Goal: Task Accomplishment & Management: Complete application form

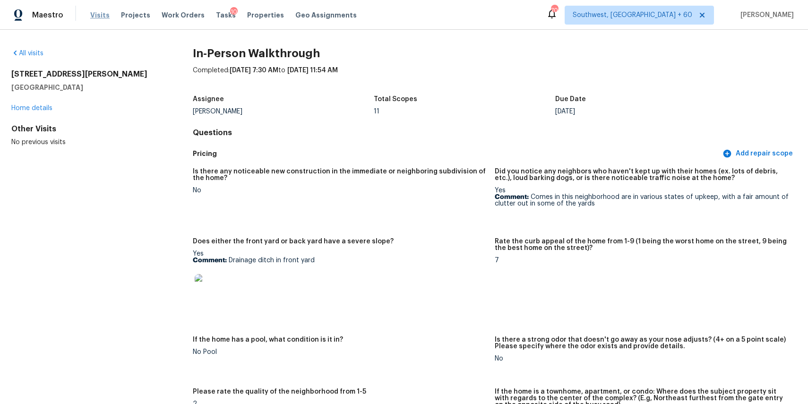
click at [96, 12] on span "Visits" at bounding box center [99, 14] width 19 height 9
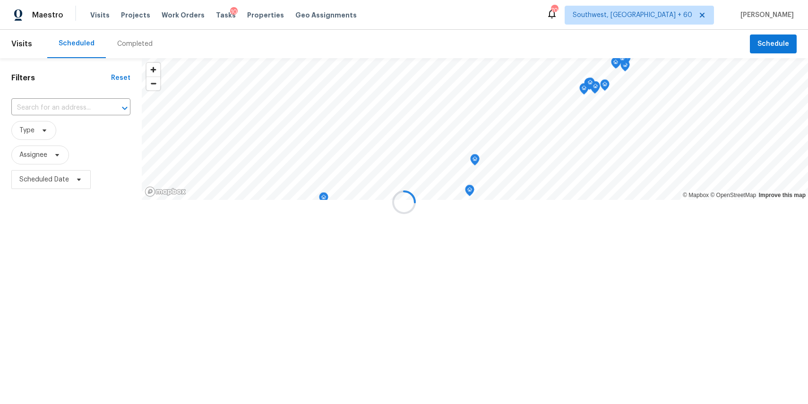
click at [139, 42] on div at bounding box center [404, 202] width 808 height 404
click at [139, 42] on div "Completed" at bounding box center [134, 43] width 35 height 9
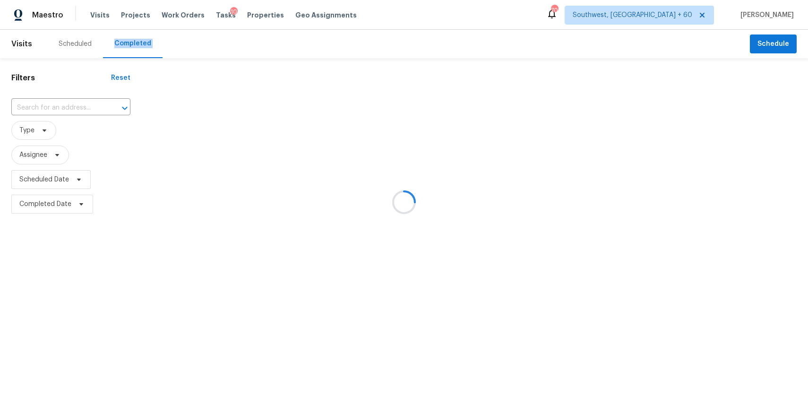
click at [139, 42] on div at bounding box center [404, 202] width 808 height 404
click at [73, 98] on div at bounding box center [404, 202] width 808 height 404
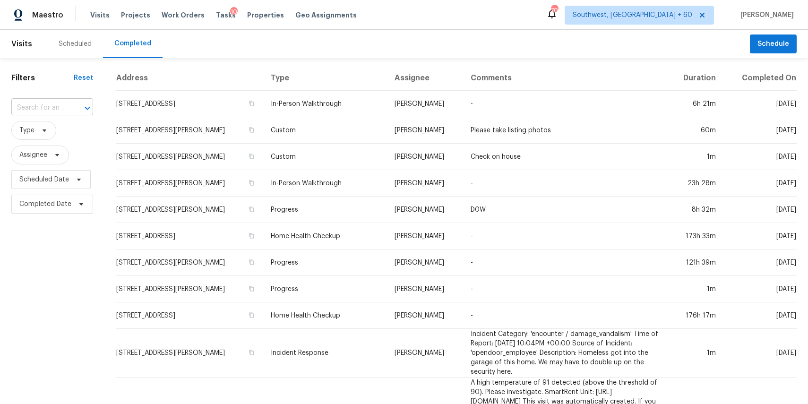
click at [51, 110] on input "text" at bounding box center [38, 108] width 55 height 15
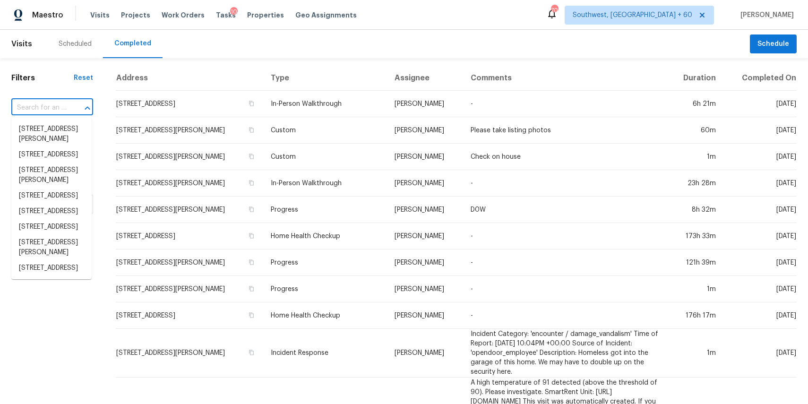
paste input "3770 Lakeside Walk Dr NW, Lilburn, GA 30047"
type input "3770 Lakeside Walk Dr NW, Lilburn, GA 30047"
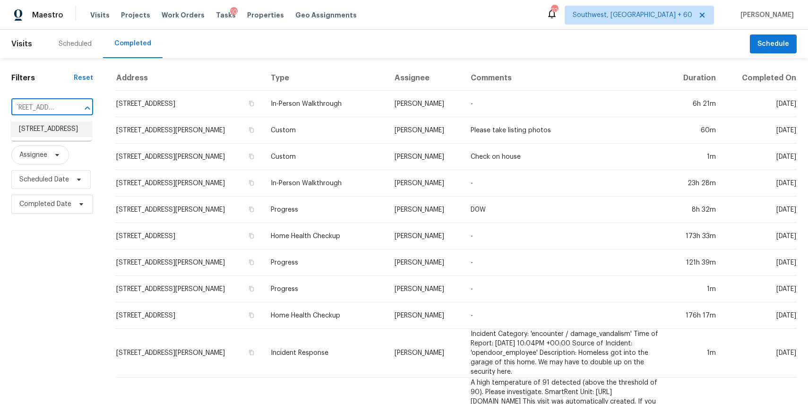
click at [66, 137] on li "3770 Lakeside Walk Dr NW, Lilburn, GA 30047" at bounding box center [51, 129] width 80 height 16
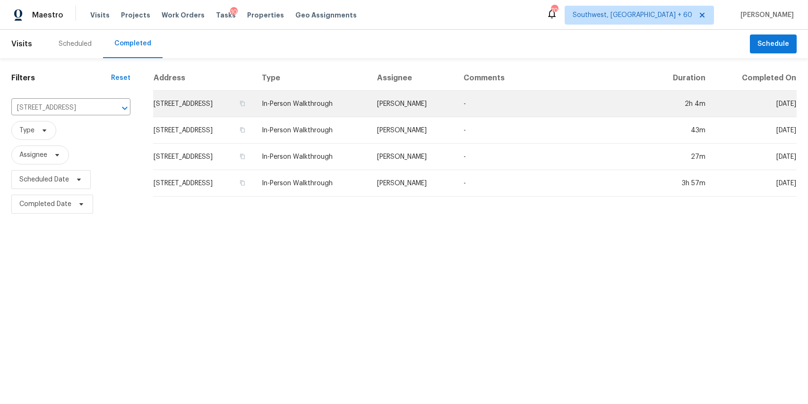
click at [519, 96] on td "-" at bounding box center [552, 104] width 193 height 26
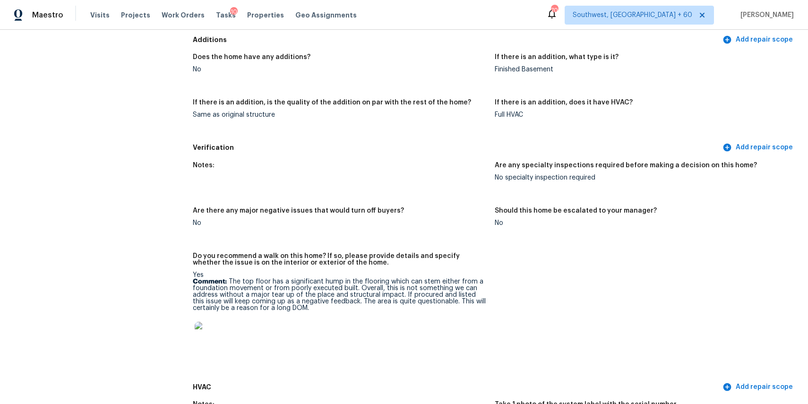
scroll to position [2468, 0]
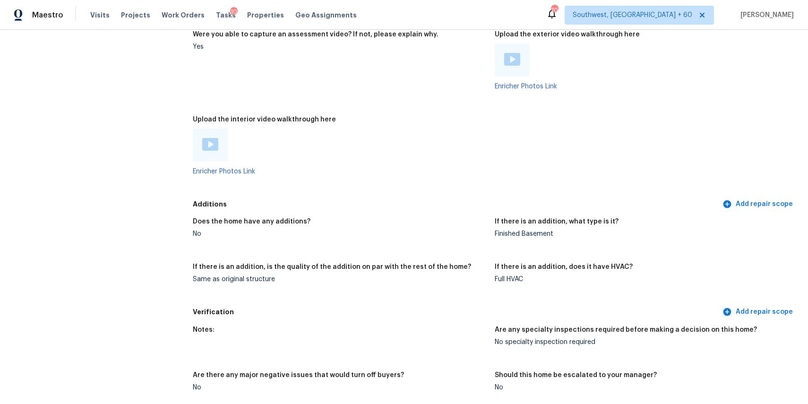
click at [213, 138] on img at bounding box center [210, 144] width 16 height 13
click at [232, 168] on link "Enricher Photos Link" at bounding box center [224, 171] width 62 height 7
click at [215, 139] on div at bounding box center [210, 145] width 35 height 33
click at [208, 138] on img at bounding box center [210, 144] width 16 height 13
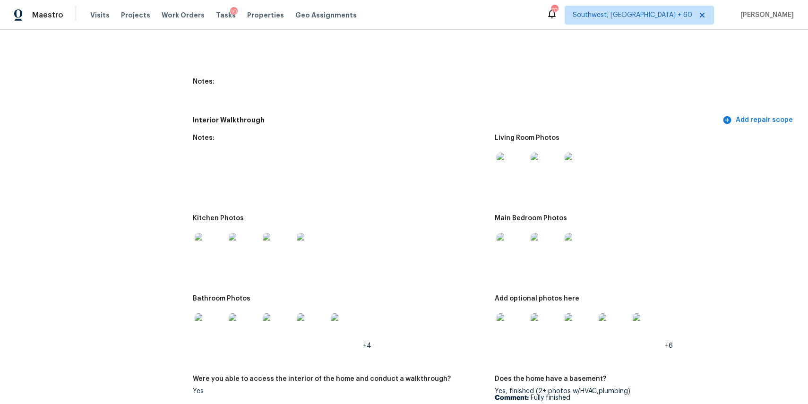
scroll to position [1556, 0]
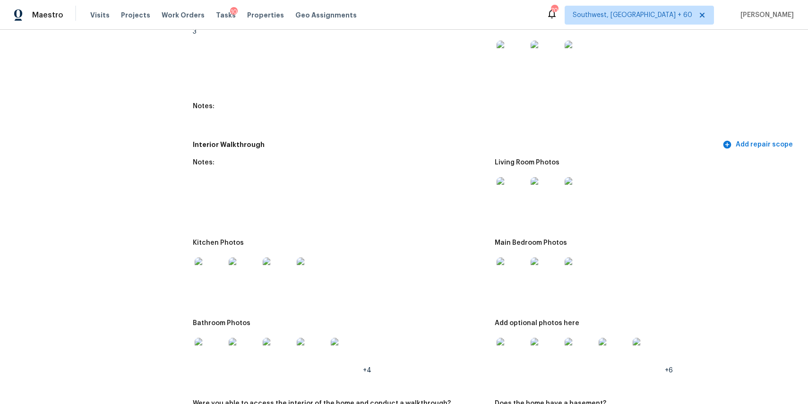
click at [513, 177] on img at bounding box center [512, 192] width 30 height 30
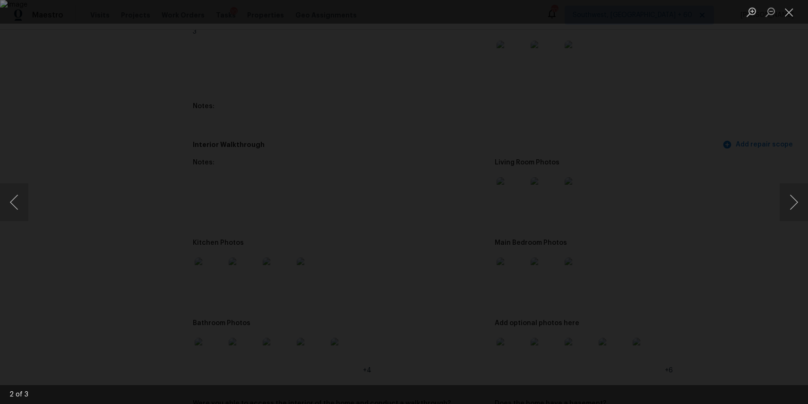
click at [711, 166] on div "Lightbox" at bounding box center [404, 202] width 808 height 404
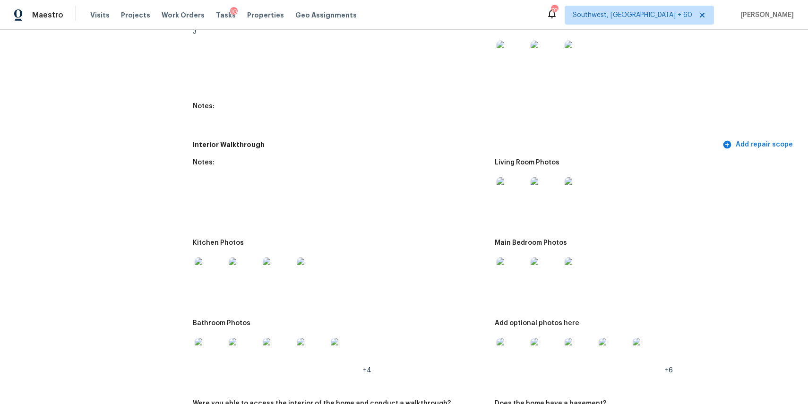
click at [507, 269] on img at bounding box center [512, 273] width 30 height 30
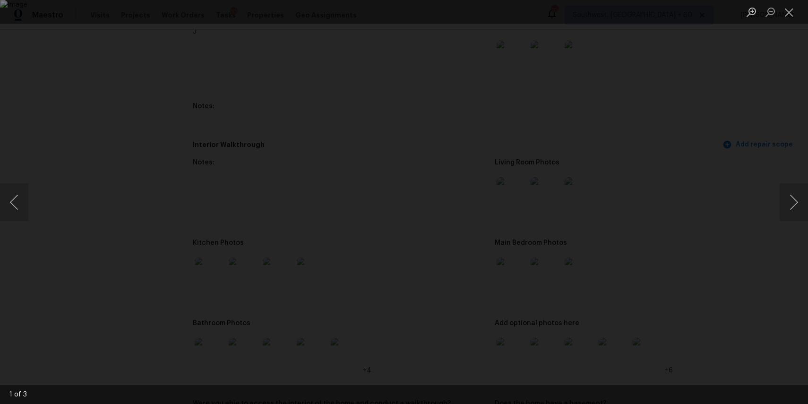
click at [767, 294] on div "Lightbox" at bounding box center [404, 202] width 808 height 404
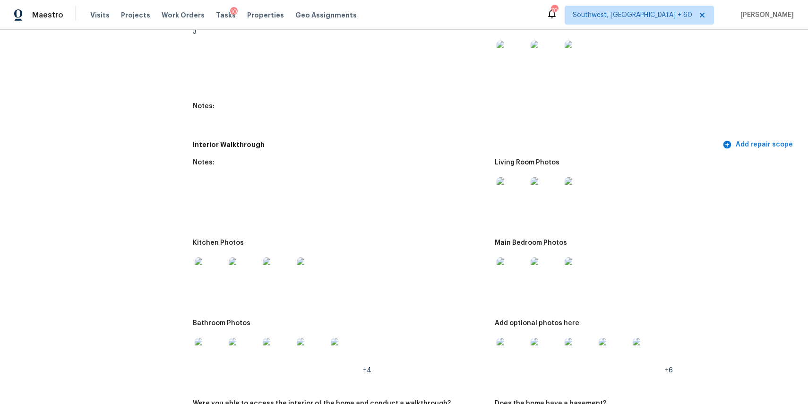
click at [767, 294] on div "Lightbox" at bounding box center [404, 202] width 808 height 404
click at [514, 338] on img at bounding box center [512, 353] width 30 height 30
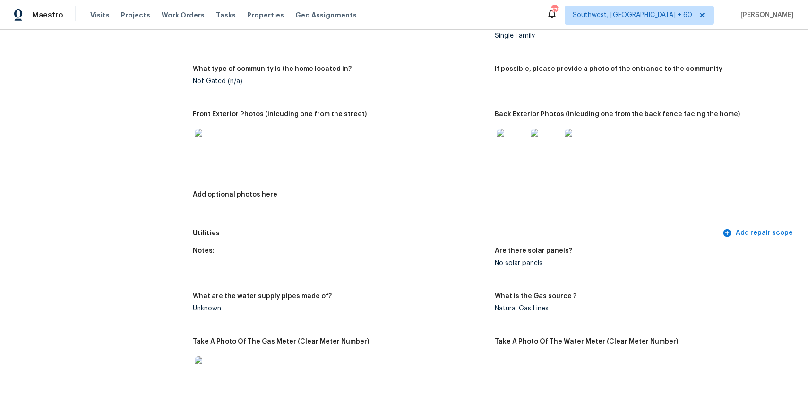
scroll to position [991, 0]
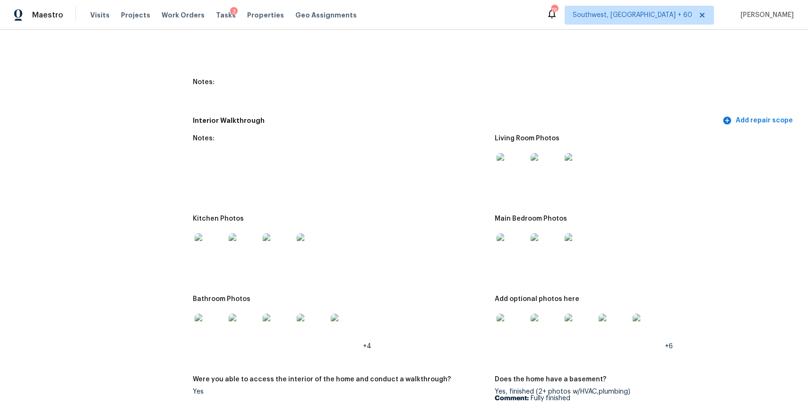
scroll to position [1589, 0]
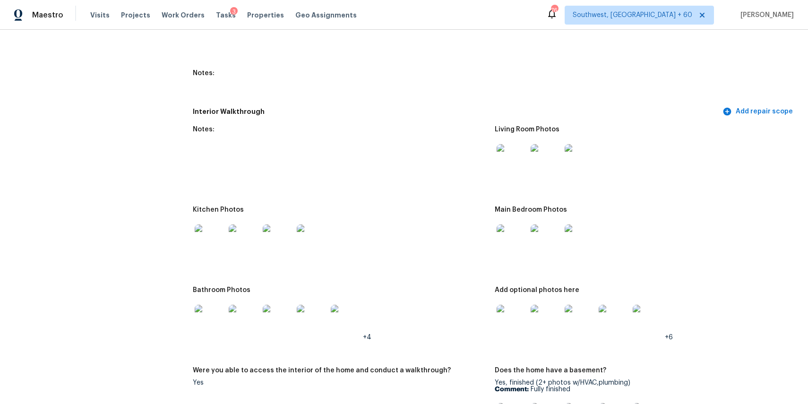
click at [523, 238] on img at bounding box center [512, 240] width 30 height 30
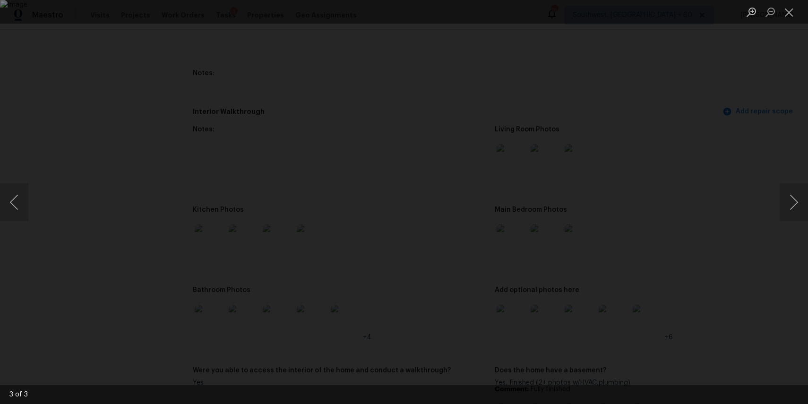
click at [648, 237] on div "Lightbox" at bounding box center [404, 202] width 808 height 404
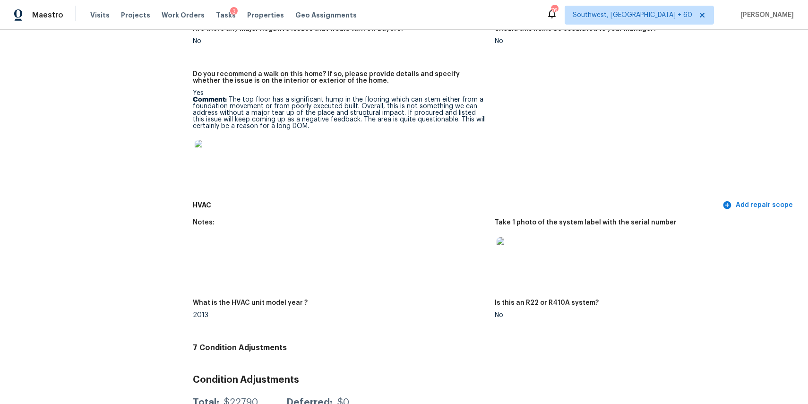
scroll to position [2815, 0]
click at [209, 140] on img at bounding box center [210, 154] width 30 height 30
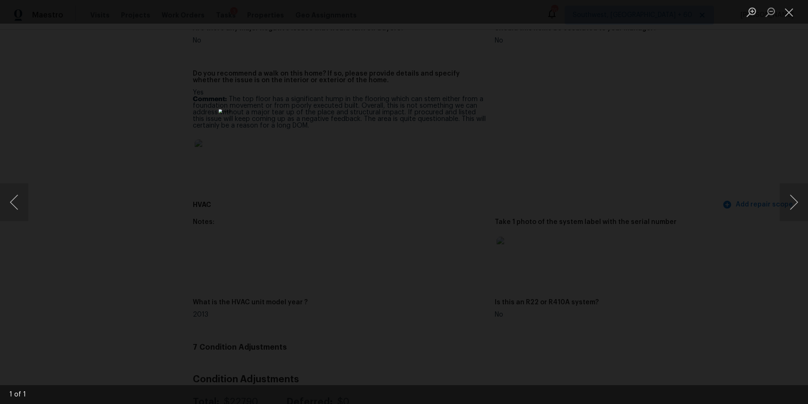
click at [679, 376] on div "Lightbox" at bounding box center [404, 202] width 808 height 404
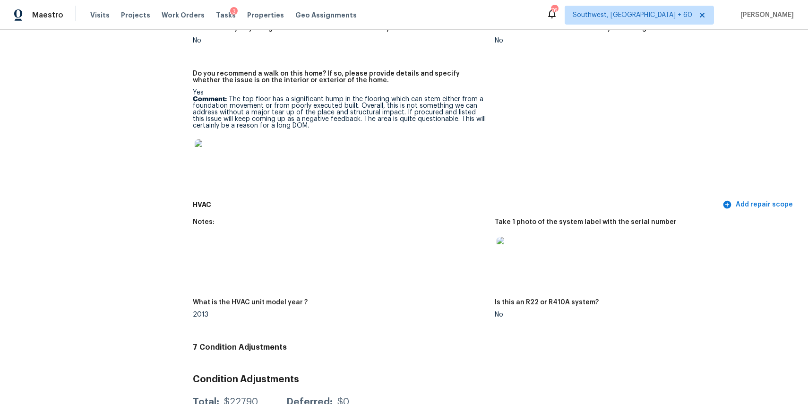
click at [625, 299] on div "Is this an R22 or R410A system?" at bounding box center [642, 305] width 294 height 12
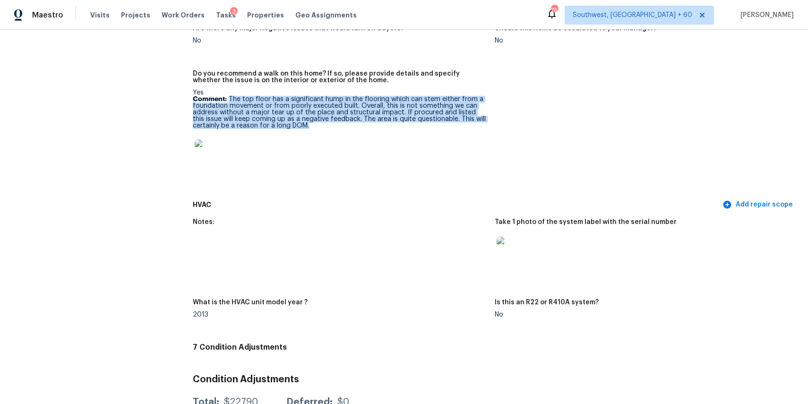
drag, startPoint x: 229, startPoint y: 86, endPoint x: 370, endPoint y: 127, distance: 146.6
click at [370, 127] on div "Yes Comment: The top floor has a significant hump in the flooring which can ste…" at bounding box center [340, 132] width 294 height 86
click at [370, 134] on div at bounding box center [340, 155] width 294 height 42
drag, startPoint x: 229, startPoint y: 86, endPoint x: 309, endPoint y: 114, distance: 85.4
click at [309, 114] on p "Comment: The top floor has a significant hump in the flooring which can stem ei…" at bounding box center [340, 112] width 294 height 33
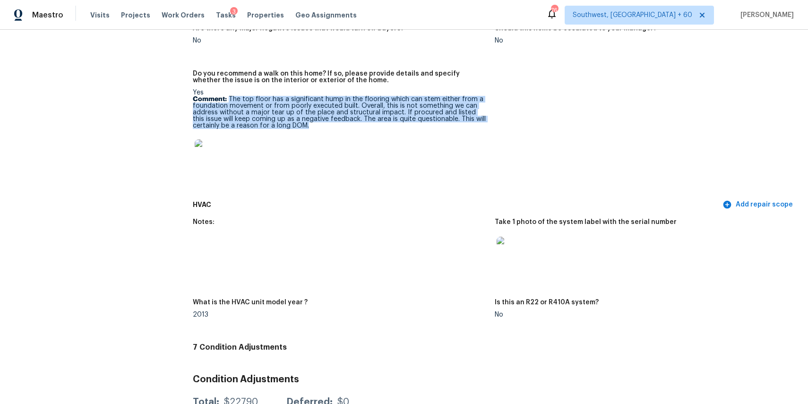
copy p "The top floor has a significant hump in the flooring which can stem either from…"
click at [310, 147] on div at bounding box center [340, 155] width 294 height 42
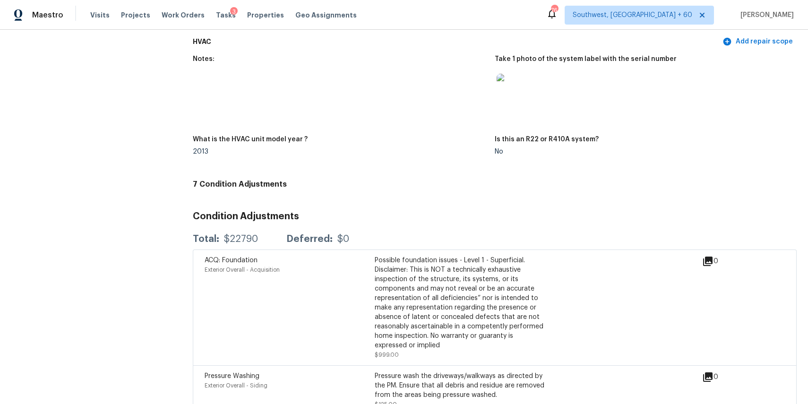
scroll to position [3269, 0]
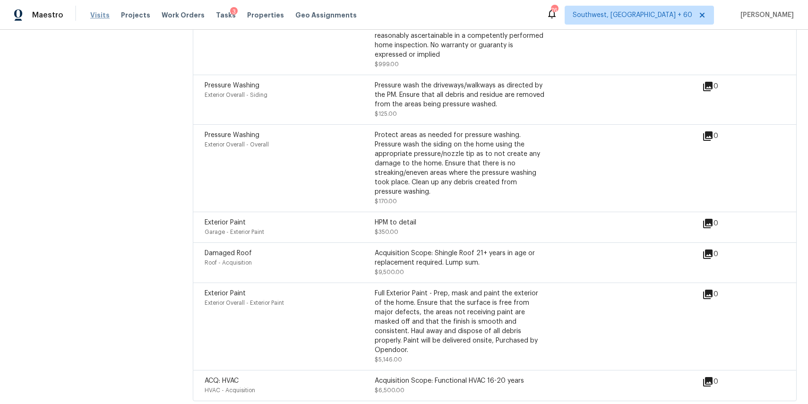
click at [98, 17] on span "Visits" at bounding box center [99, 14] width 19 height 9
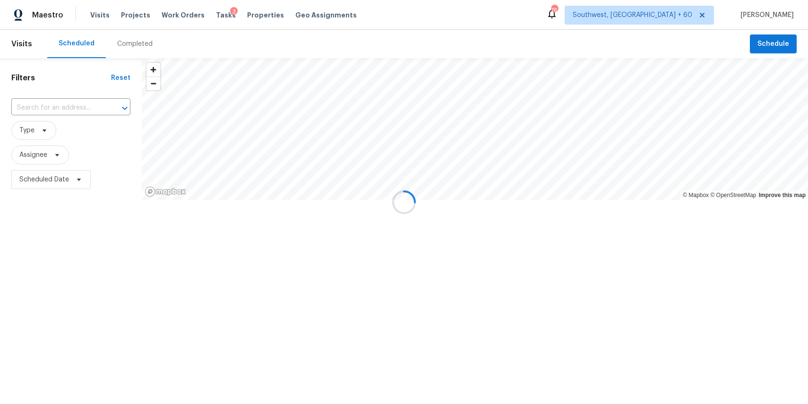
click at [142, 39] on div at bounding box center [404, 202] width 808 height 404
click at [147, 45] on div at bounding box center [404, 202] width 808 height 404
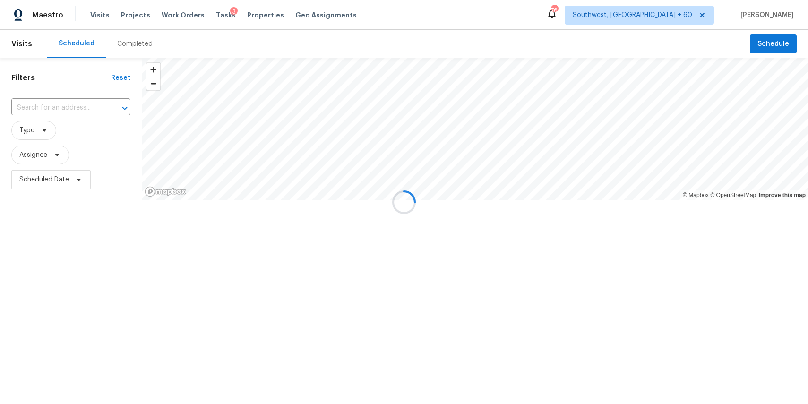
click at [147, 45] on div at bounding box center [404, 202] width 808 height 404
click at [130, 41] on div at bounding box center [404, 202] width 808 height 404
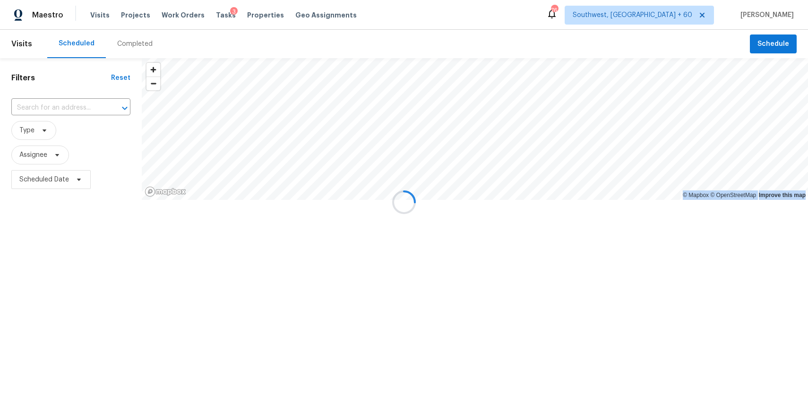
click at [130, 41] on div at bounding box center [404, 202] width 808 height 404
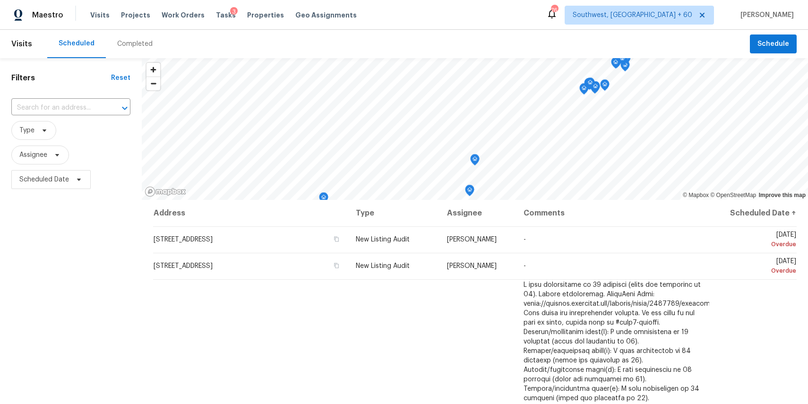
click at [130, 41] on div "Completed" at bounding box center [134, 43] width 35 height 9
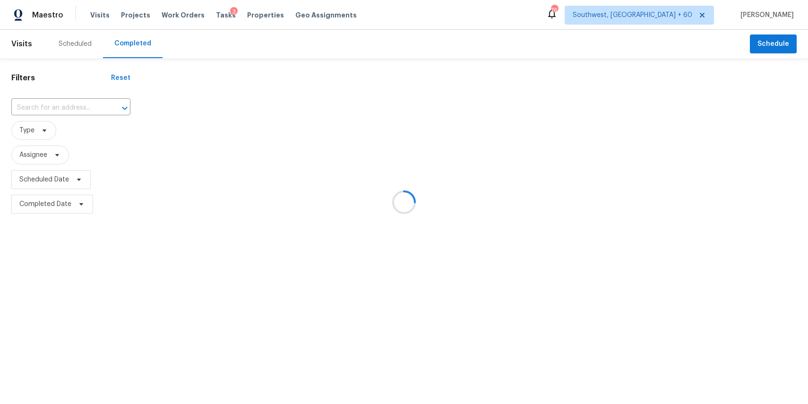
click at [69, 101] on div at bounding box center [404, 202] width 808 height 404
click at [71, 103] on div at bounding box center [404, 202] width 808 height 404
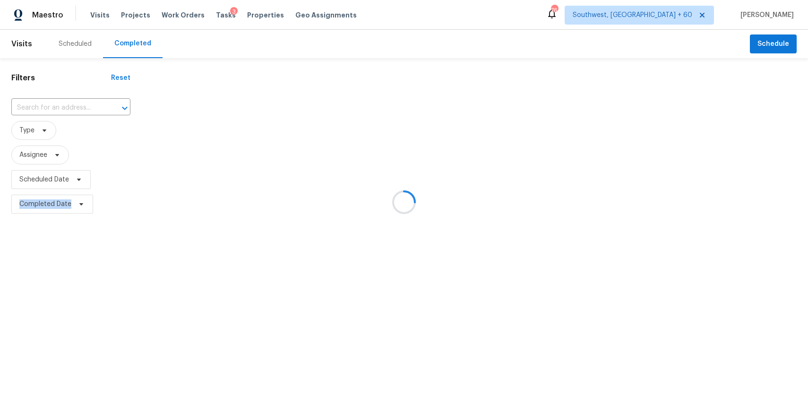
click at [71, 103] on div at bounding box center [404, 202] width 808 height 404
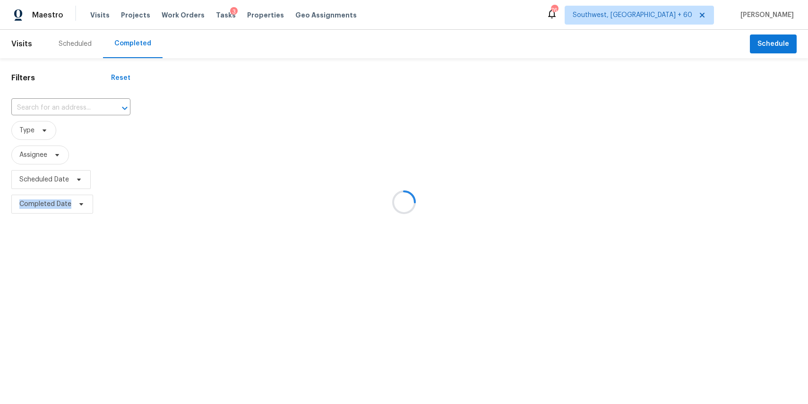
click at [71, 103] on div at bounding box center [404, 202] width 808 height 404
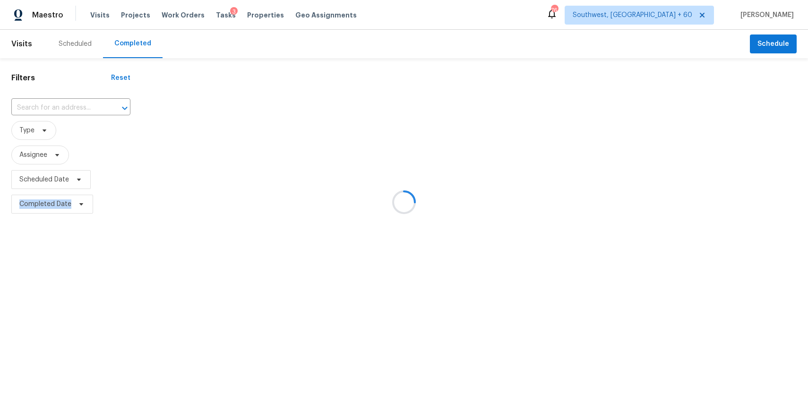
click at [71, 103] on div at bounding box center [404, 202] width 808 height 404
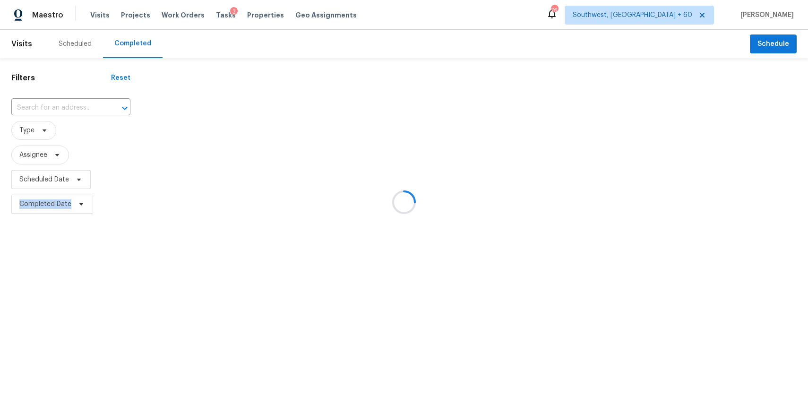
click at [71, 103] on div at bounding box center [404, 202] width 808 height 404
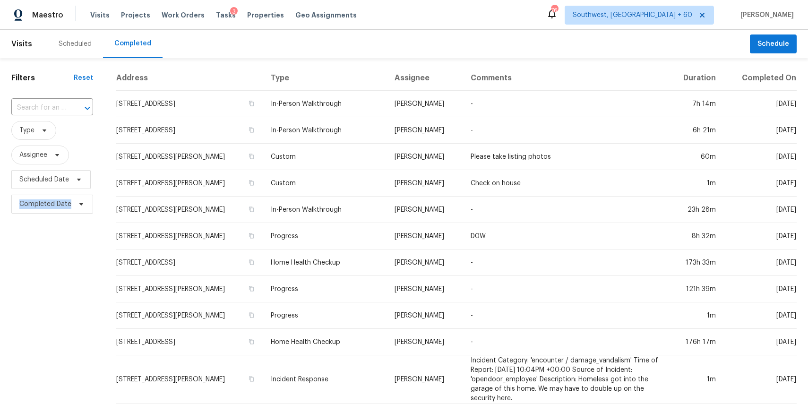
click at [71, 103] on div at bounding box center [81, 108] width 25 height 13
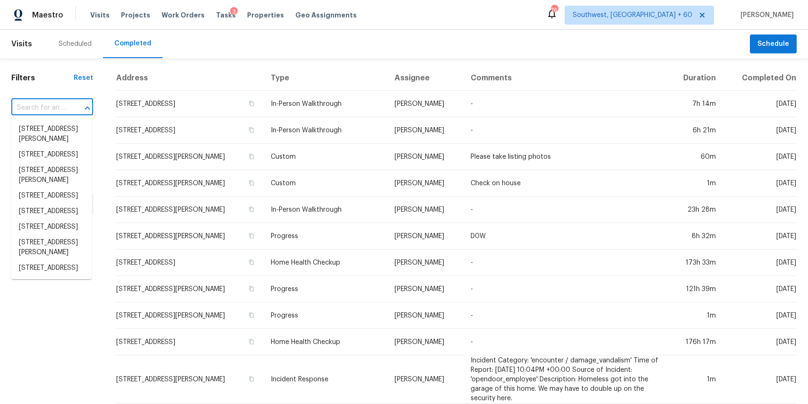
paste input "7714 Rolling Fork Ln Houston TX 77040"
type input "7714 Rolling Fork Ln Houston TX 77040"
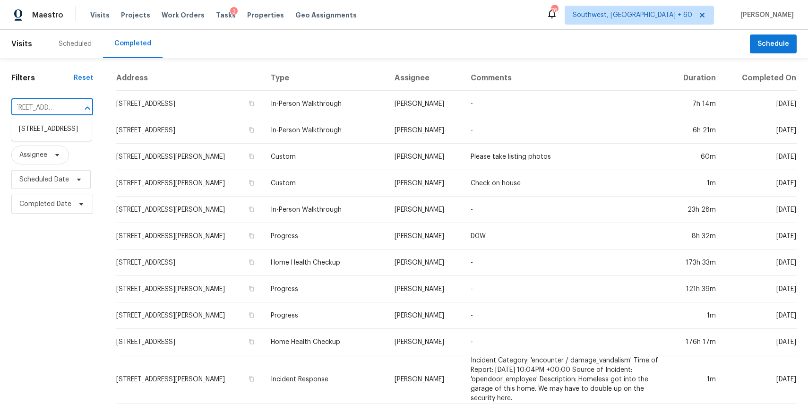
click at [79, 132] on li "7714 Rolling Fork Ln, Houston, TX 77040" at bounding box center [51, 129] width 80 height 16
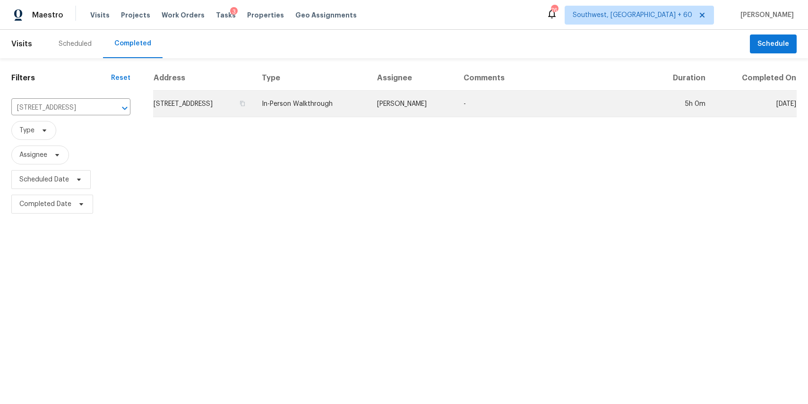
click at [452, 102] on td "[PERSON_NAME]" at bounding box center [413, 104] width 86 height 26
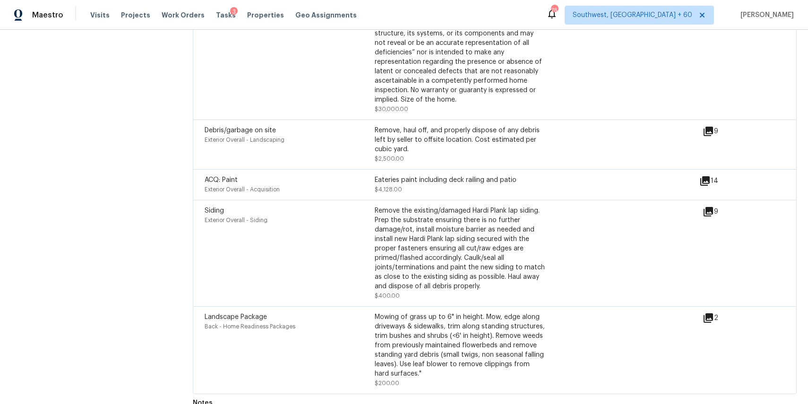
scroll to position [3500, 0]
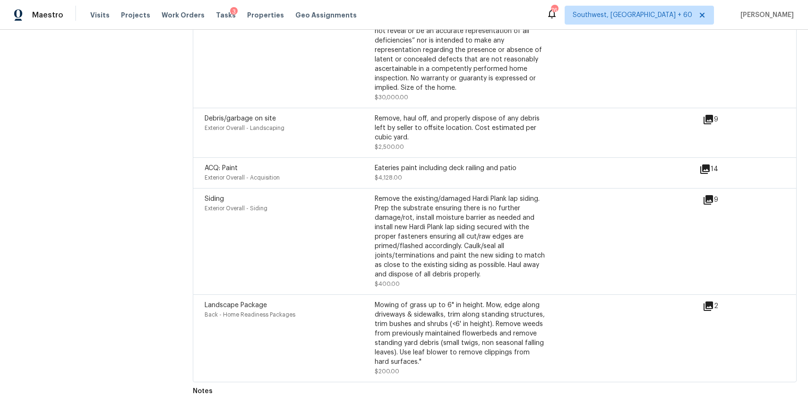
click at [710, 167] on icon at bounding box center [705, 168] width 9 height 9
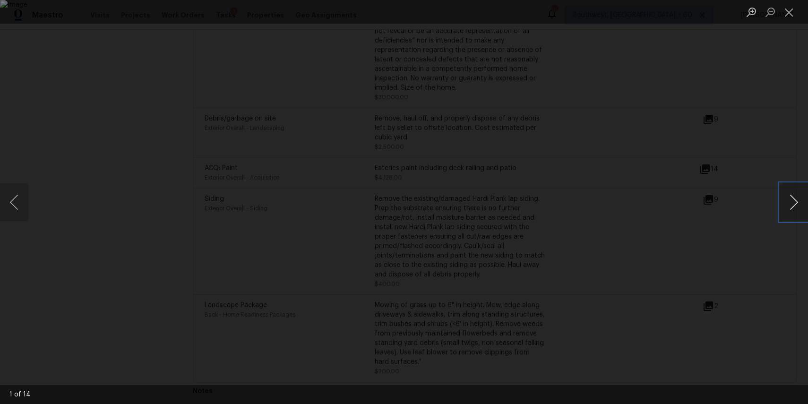
click at [786, 200] on button "Next image" at bounding box center [794, 202] width 28 height 38
click at [755, 135] on div "Lightbox" at bounding box center [404, 202] width 808 height 404
click at [759, 128] on div "Lightbox" at bounding box center [404, 202] width 808 height 404
click at [791, 20] on li "Lightbox" at bounding box center [789, 12] width 19 height 24
click at [786, 9] on button "Close lightbox" at bounding box center [789, 12] width 19 height 17
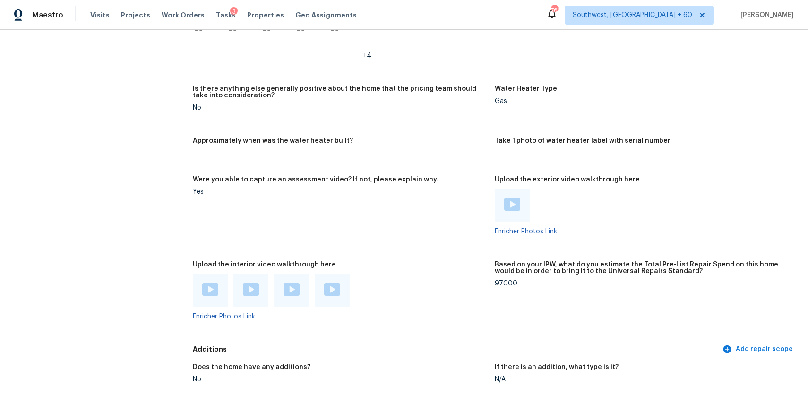
scroll to position [1805, 0]
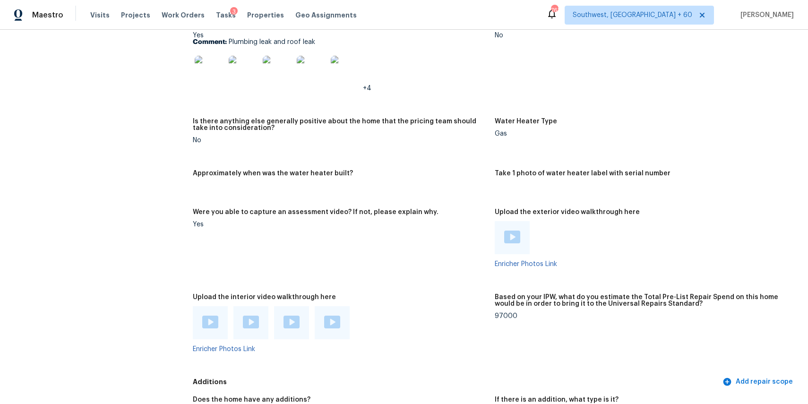
click at [210, 316] on img at bounding box center [210, 322] width 16 height 13
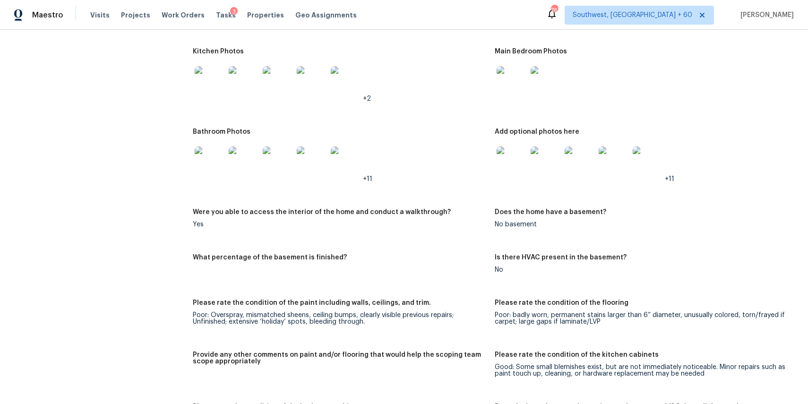
scroll to position [1168, 0]
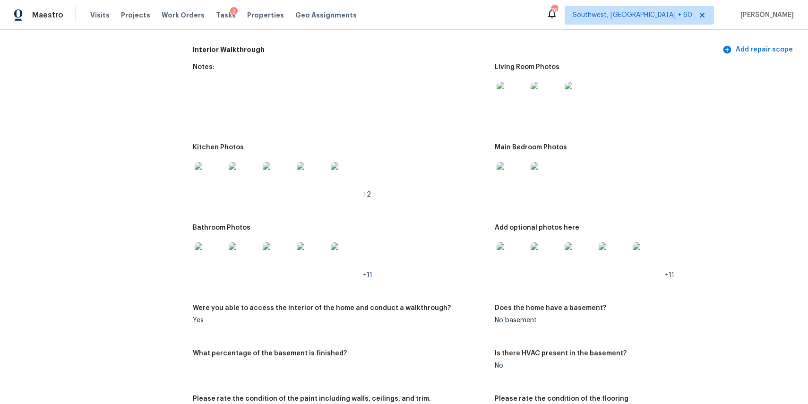
click at [521, 94] on img at bounding box center [512, 97] width 30 height 30
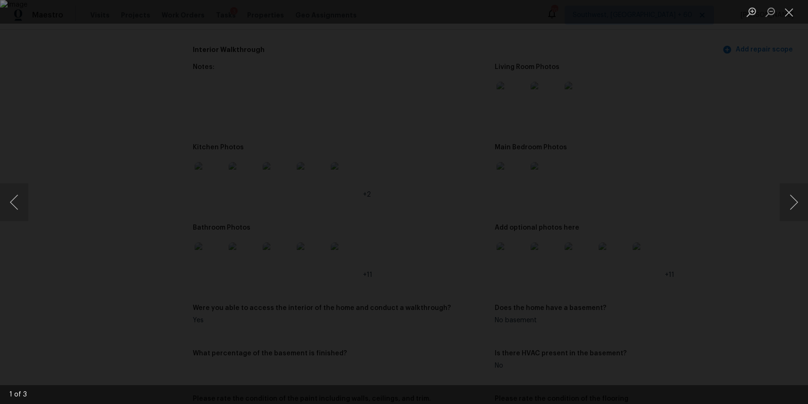
click at [725, 139] on div "Lightbox" at bounding box center [404, 202] width 808 height 404
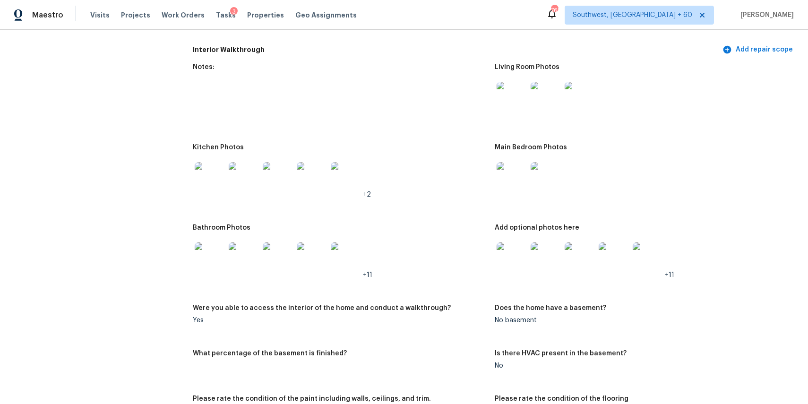
click at [510, 179] on img at bounding box center [512, 177] width 30 height 30
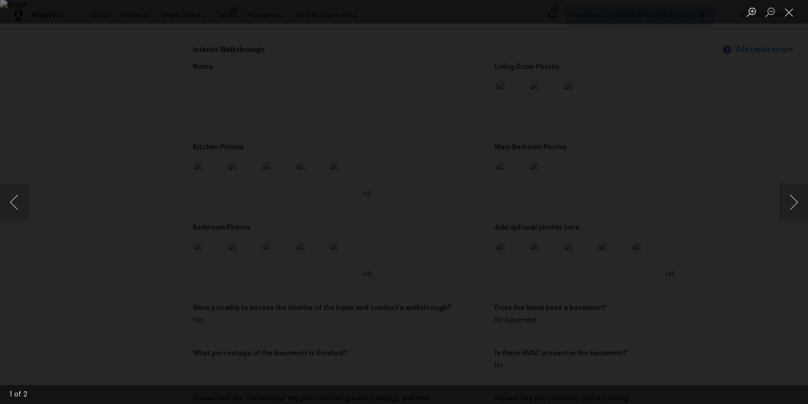
click at [732, 164] on div "Lightbox" at bounding box center [404, 202] width 808 height 404
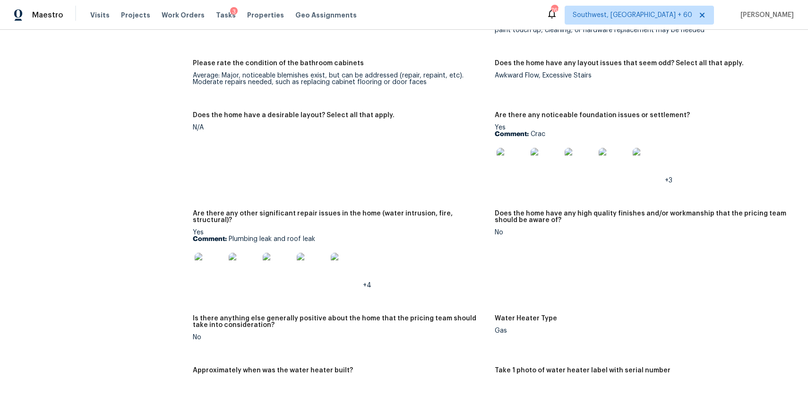
scroll to position [1617, 0]
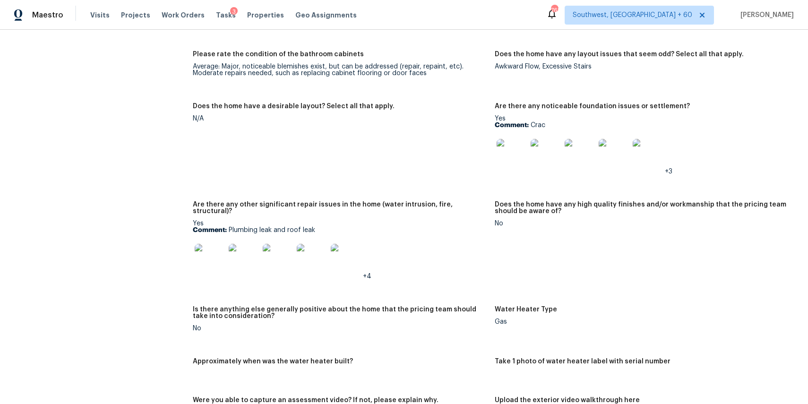
click at [195, 261] on img at bounding box center [210, 259] width 30 height 30
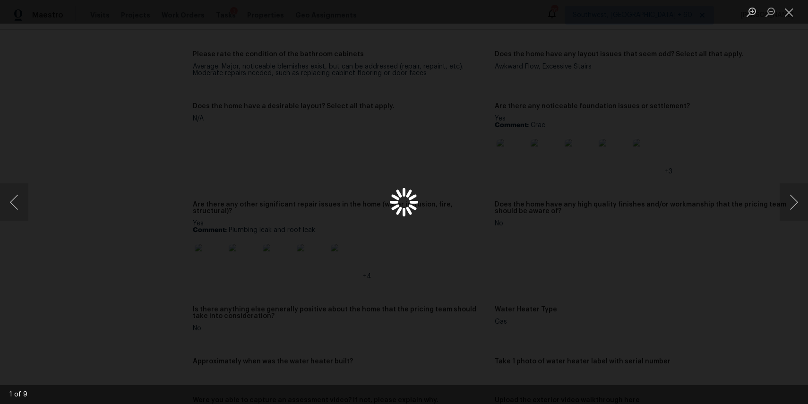
click at [205, 257] on div "Lightbox" at bounding box center [404, 202] width 808 height 404
click at [697, 190] on div "Lightbox" at bounding box center [404, 202] width 808 height 404
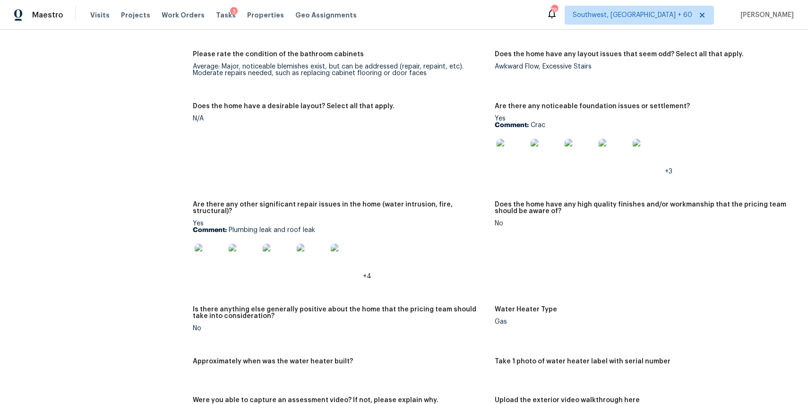
click at [500, 151] on img at bounding box center [512, 154] width 30 height 30
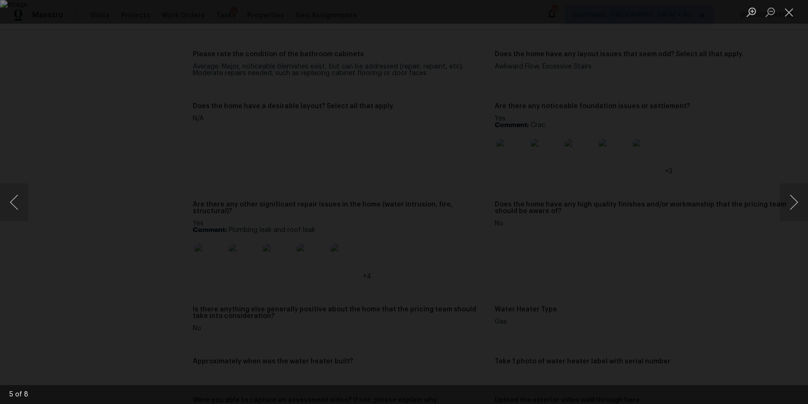
click at [726, 117] on div "Lightbox" at bounding box center [404, 202] width 808 height 404
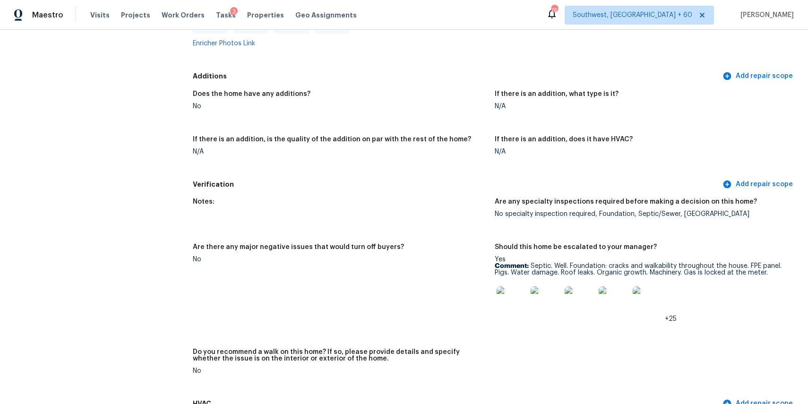
scroll to position [2136, 0]
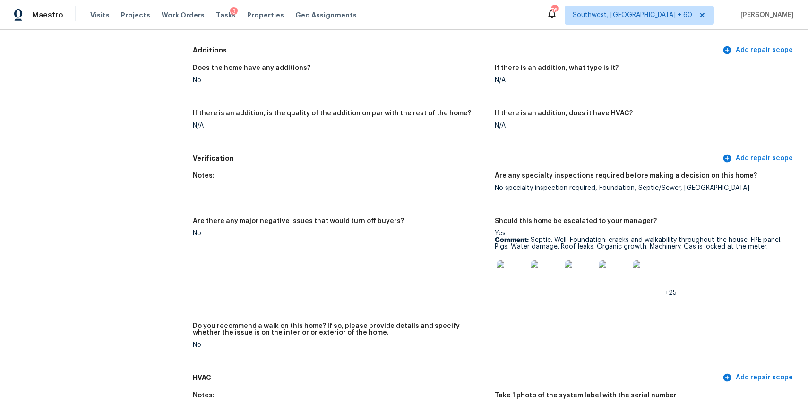
click at [512, 270] on img at bounding box center [512, 275] width 30 height 30
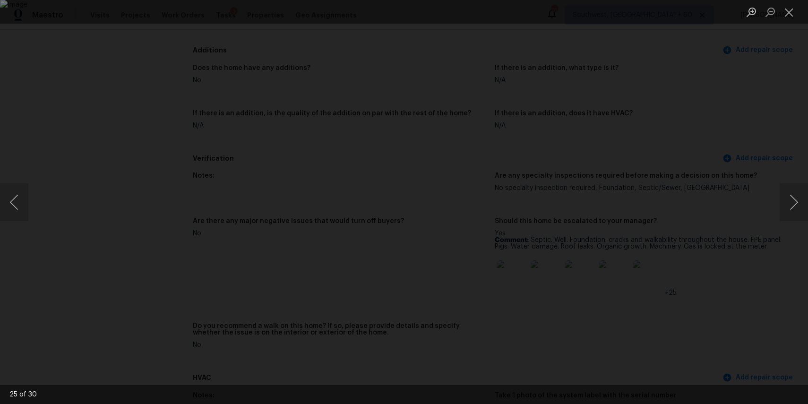
click at [745, 247] on div "Lightbox" at bounding box center [404, 202] width 808 height 404
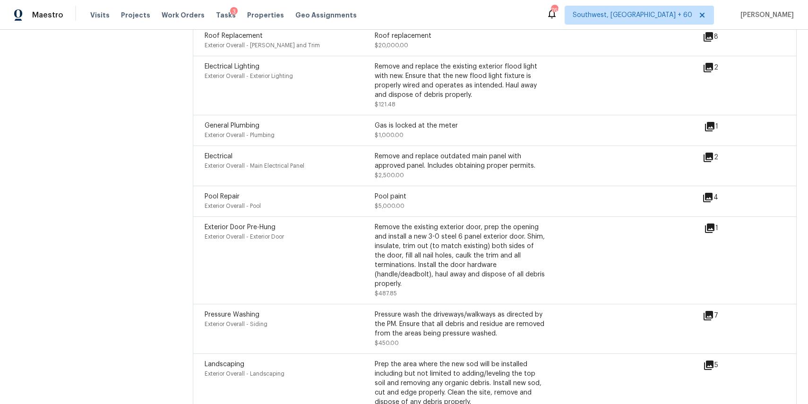
scroll to position [2989, 0]
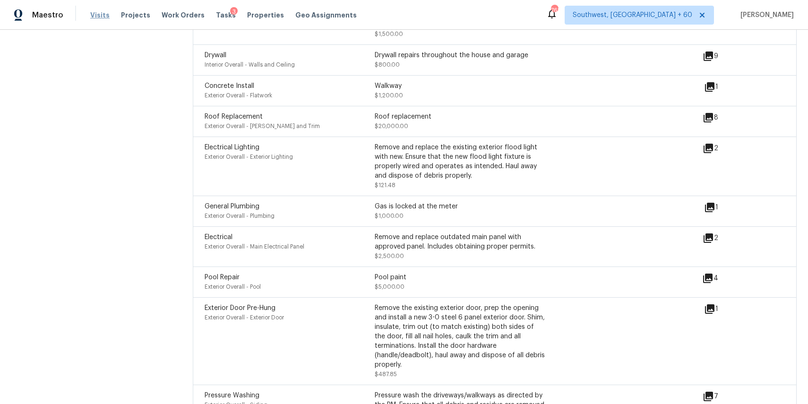
click at [95, 18] on span "Visits" at bounding box center [99, 14] width 19 height 9
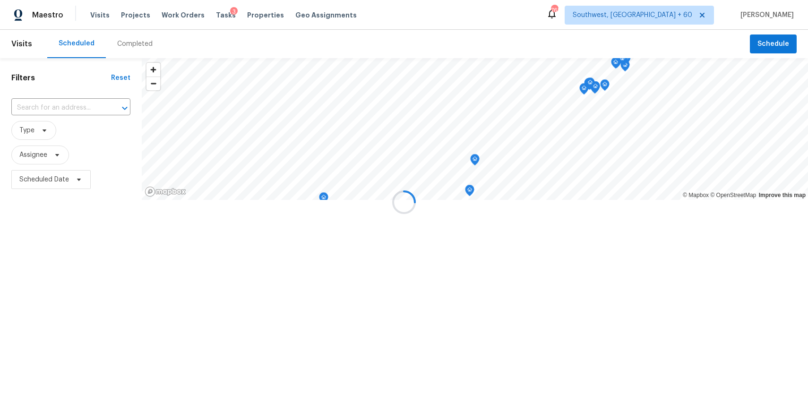
click at [136, 50] on div at bounding box center [404, 202] width 808 height 404
click at [136, 48] on div at bounding box center [404, 202] width 808 height 404
click at [136, 48] on div "Completed" at bounding box center [134, 43] width 35 height 9
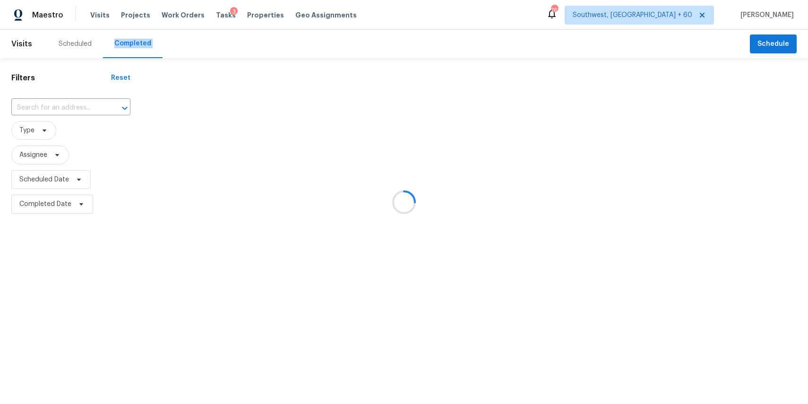
click at [136, 48] on div at bounding box center [404, 202] width 808 height 404
click at [77, 97] on div at bounding box center [404, 202] width 808 height 404
click at [64, 110] on div at bounding box center [404, 202] width 808 height 404
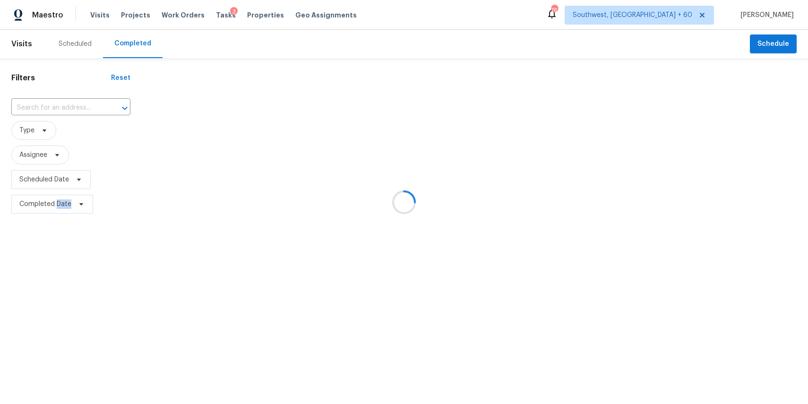
click at [64, 110] on div at bounding box center [404, 202] width 808 height 404
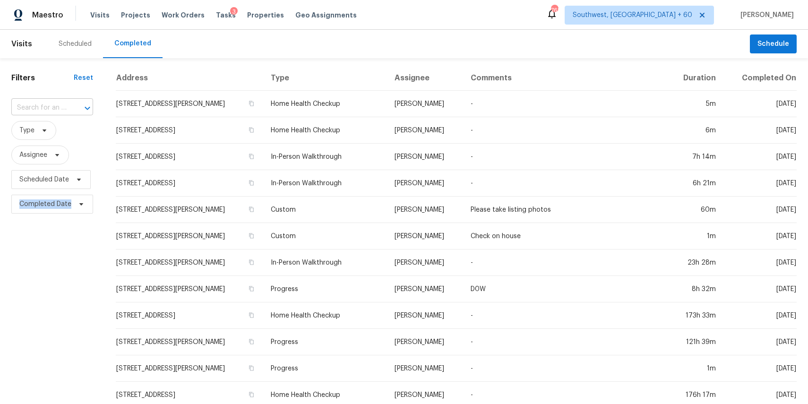
click at [63, 104] on input "text" at bounding box center [38, 108] width 55 height 15
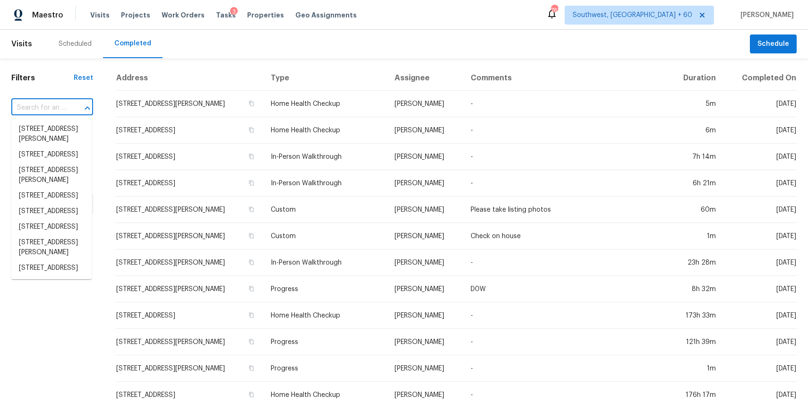
click at [63, 104] on input "text" at bounding box center [38, 108] width 55 height 15
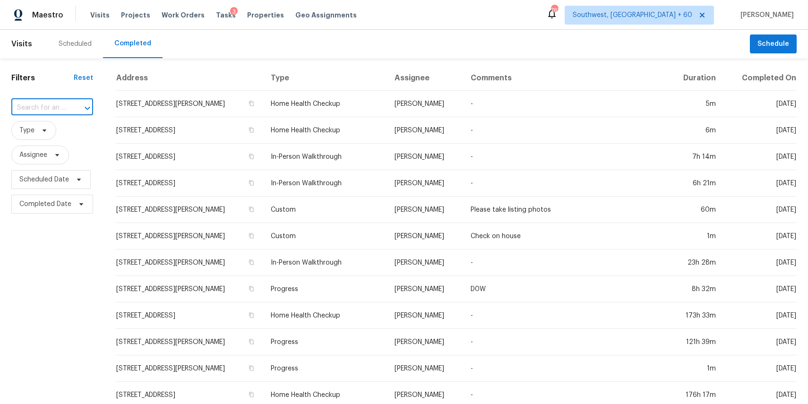
paste input "4371 Remora Dr, Union City, CA 94587"
type input "4371 Remora Dr, Union City, CA 94587"
click at [56, 132] on li "4371 Remora Dr, Union City, CA 94587" at bounding box center [51, 129] width 80 height 16
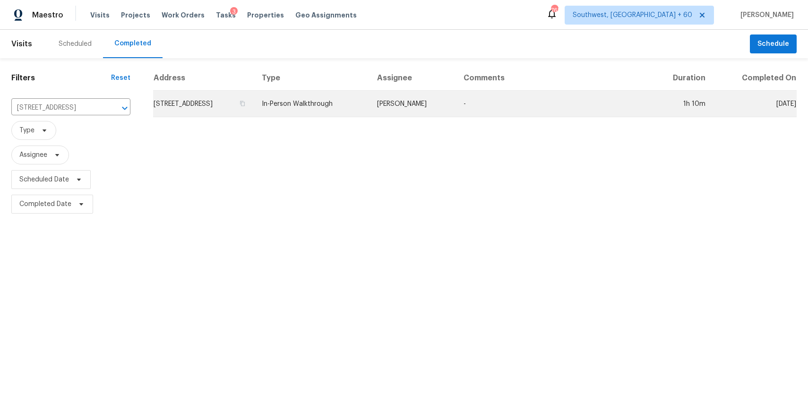
click at [456, 99] on td "Erwin Alberty" at bounding box center [413, 104] width 86 height 26
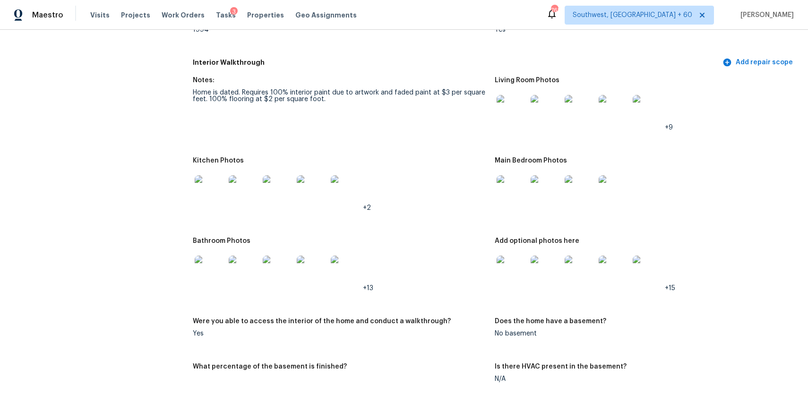
scroll to position [982, 0]
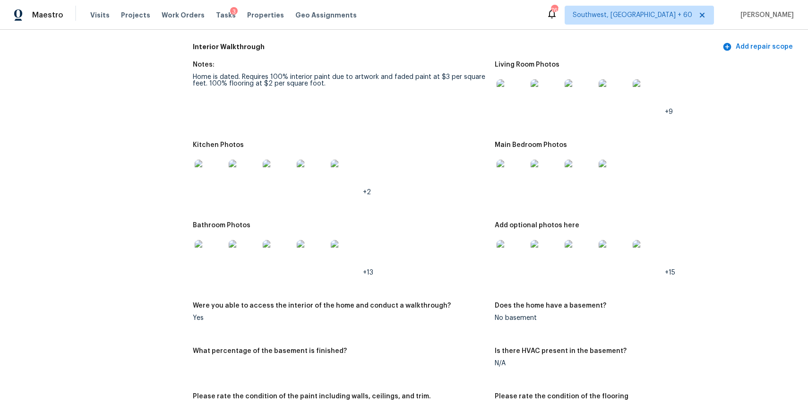
click at [515, 178] on img at bounding box center [512, 175] width 30 height 30
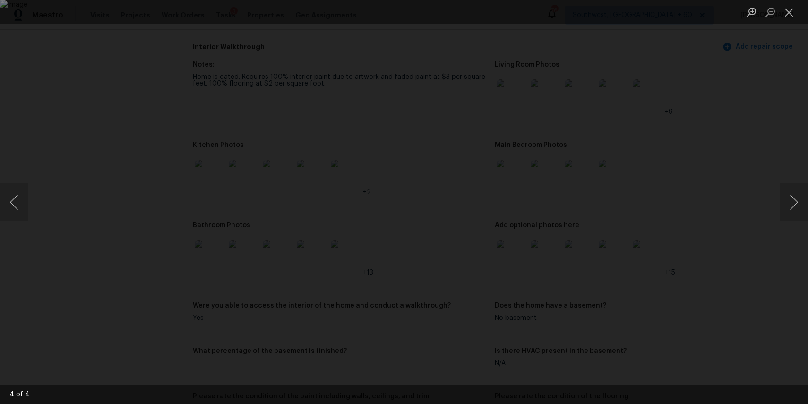
click at [708, 214] on div "Lightbox" at bounding box center [404, 202] width 808 height 404
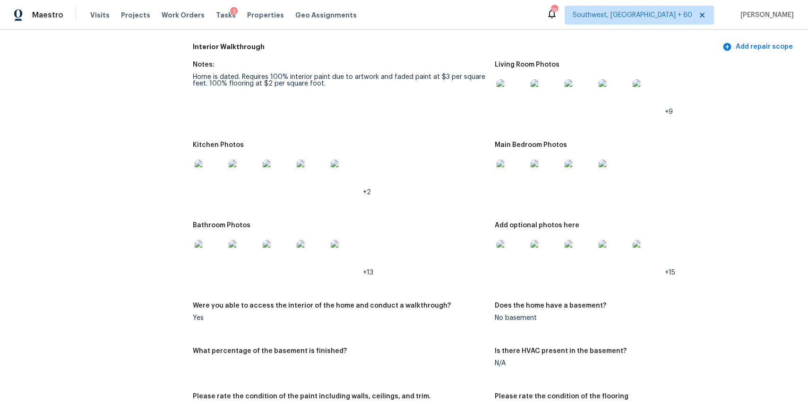
click at [516, 251] on img at bounding box center [512, 255] width 30 height 30
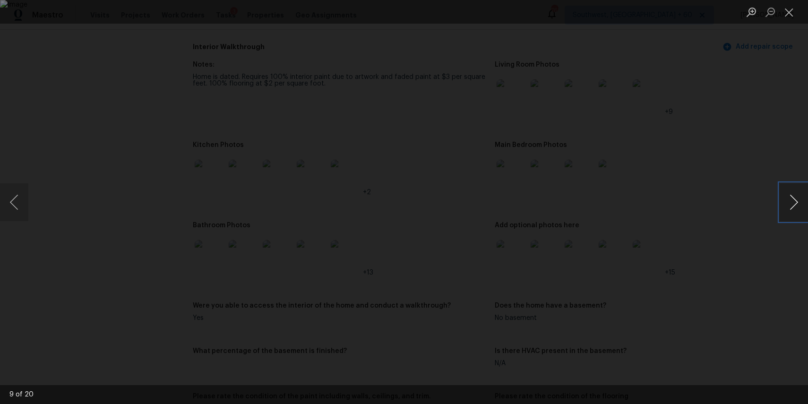
click at [799, 190] on button "Next image" at bounding box center [794, 202] width 28 height 38
click at [778, 199] on div "Lightbox" at bounding box center [404, 202] width 808 height 404
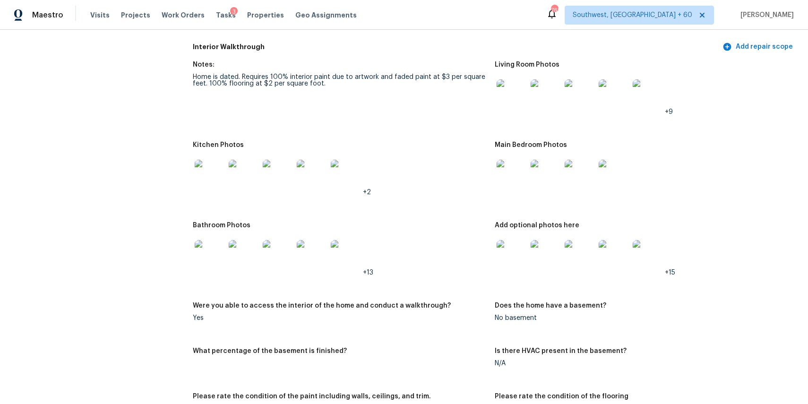
click at [638, 246] on img at bounding box center [648, 255] width 30 height 30
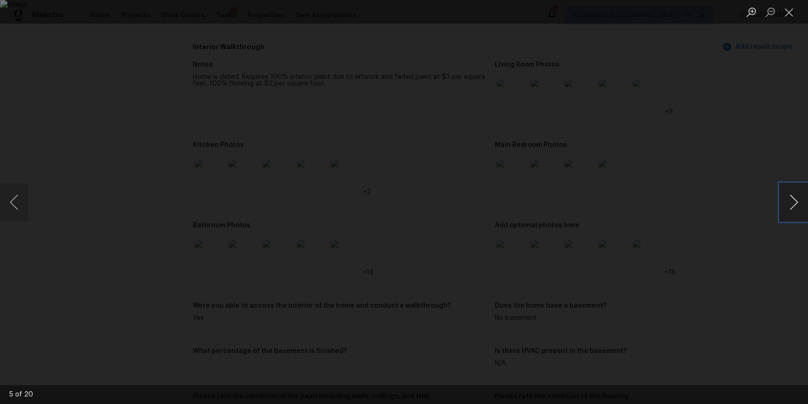
click at [792, 202] on button "Next image" at bounding box center [794, 202] width 28 height 38
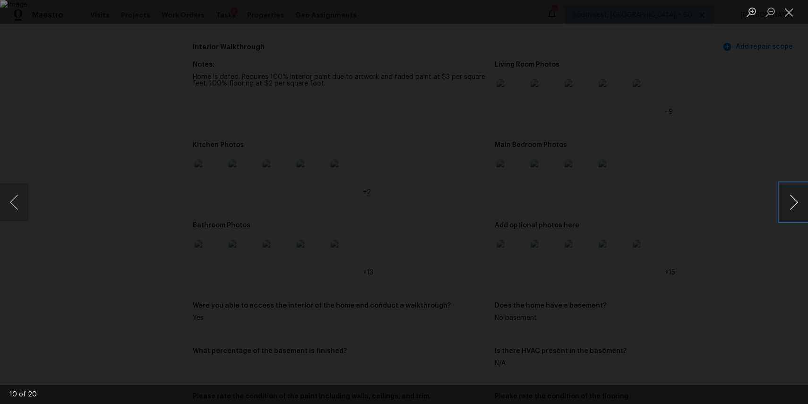
click at [792, 202] on button "Next image" at bounding box center [794, 202] width 28 height 38
click at [793, 205] on button "Next image" at bounding box center [794, 202] width 28 height 38
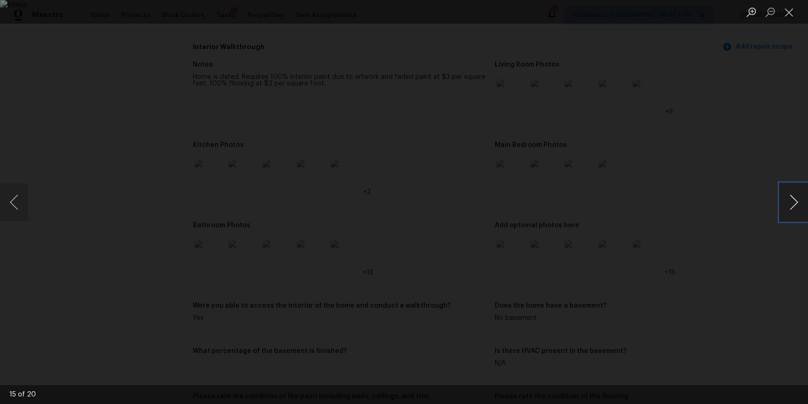
click at [793, 205] on button "Next image" at bounding box center [794, 202] width 28 height 38
click at [736, 173] on div "Lightbox" at bounding box center [404, 202] width 808 height 404
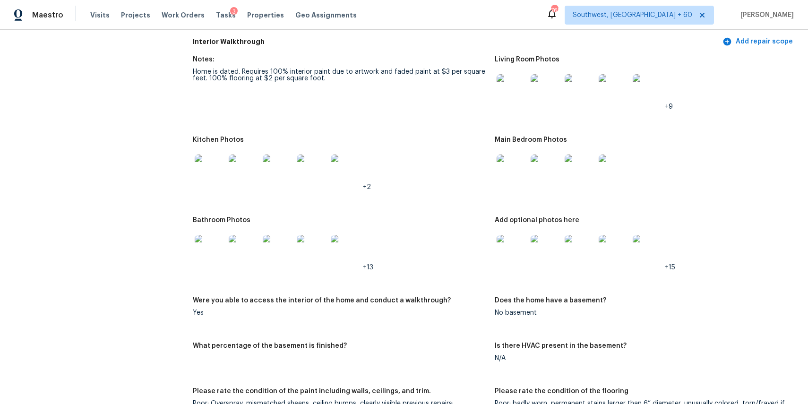
scroll to position [978, 0]
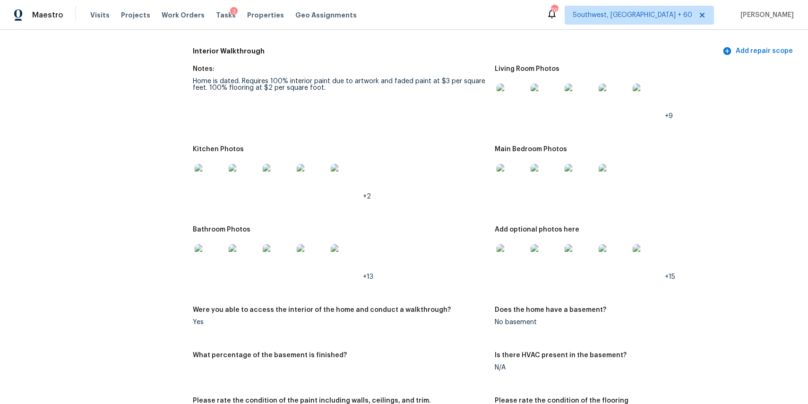
click at [512, 95] on img at bounding box center [512, 99] width 30 height 30
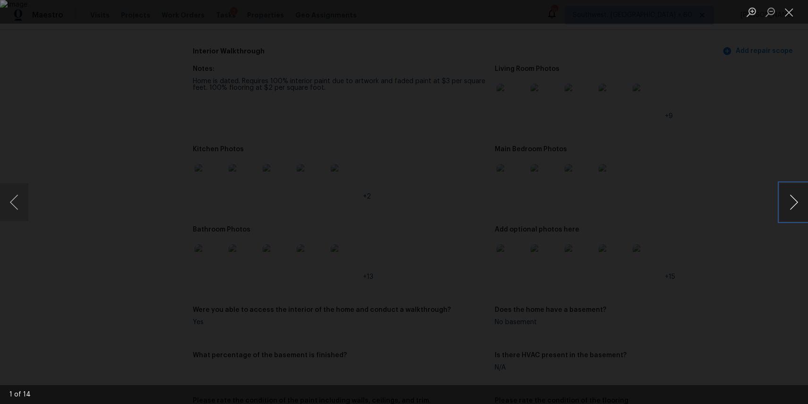
click at [780, 201] on button "Next image" at bounding box center [794, 202] width 28 height 38
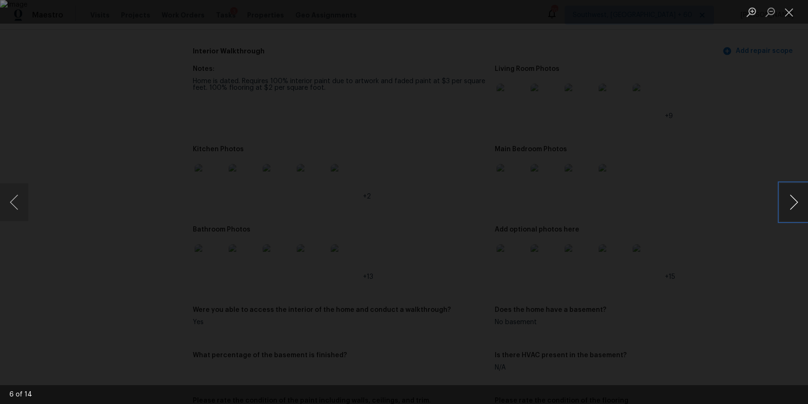
click at [780, 201] on button "Next image" at bounding box center [794, 202] width 28 height 38
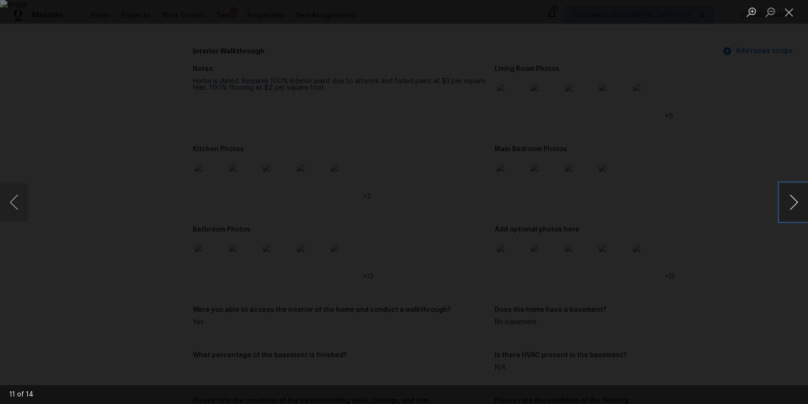
click at [780, 201] on button "Next image" at bounding box center [794, 202] width 28 height 38
click at [689, 189] on div "Lightbox" at bounding box center [404, 202] width 808 height 404
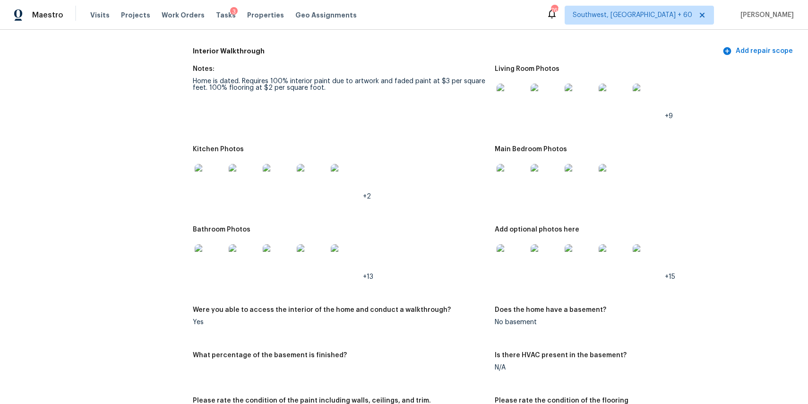
click at [515, 176] on img at bounding box center [512, 179] width 30 height 30
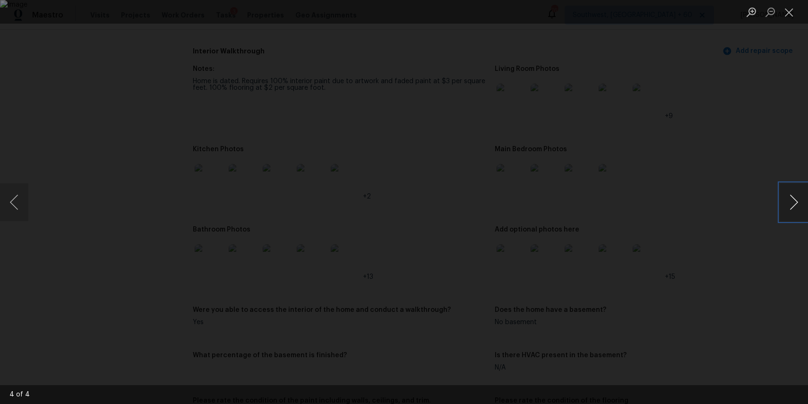
click at [797, 199] on button "Next image" at bounding box center [794, 202] width 28 height 38
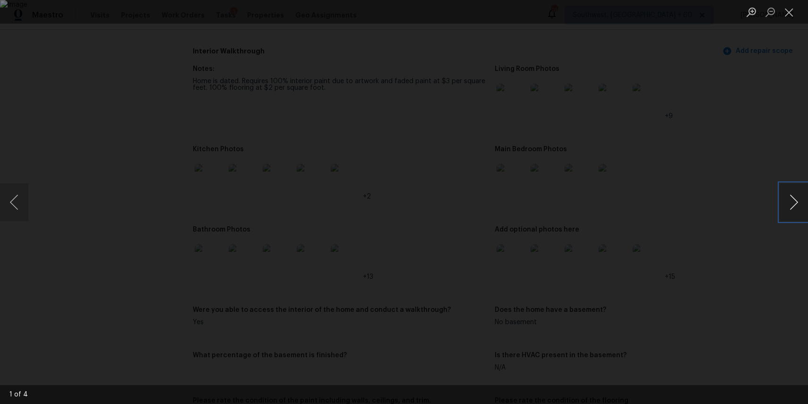
click at [797, 199] on button "Next image" at bounding box center [794, 202] width 28 height 38
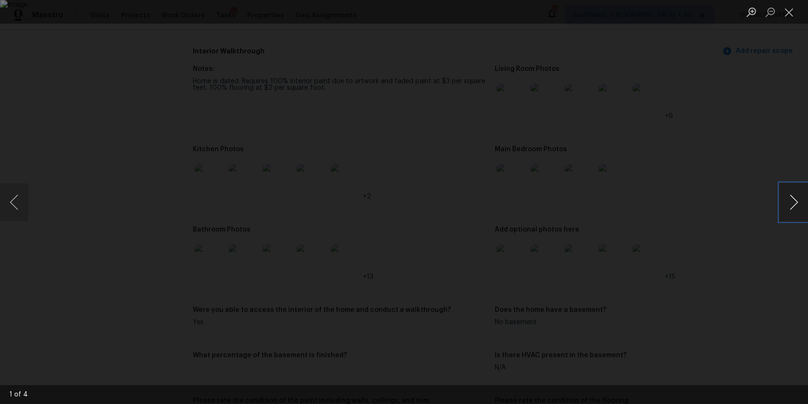
click at [797, 199] on button "Next image" at bounding box center [794, 202] width 28 height 38
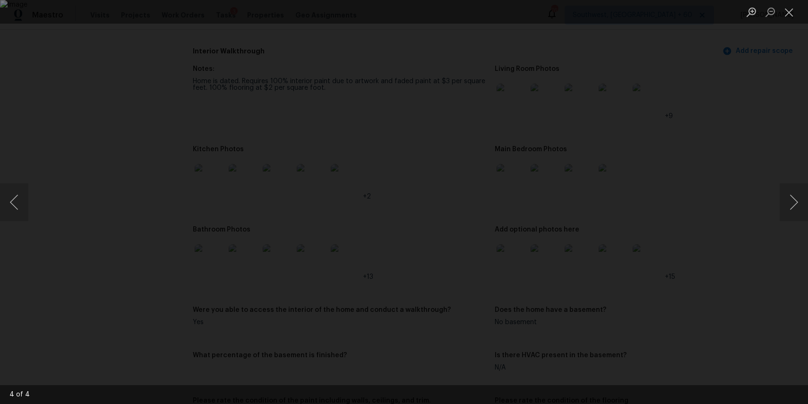
click at [742, 187] on div "Lightbox" at bounding box center [404, 202] width 808 height 404
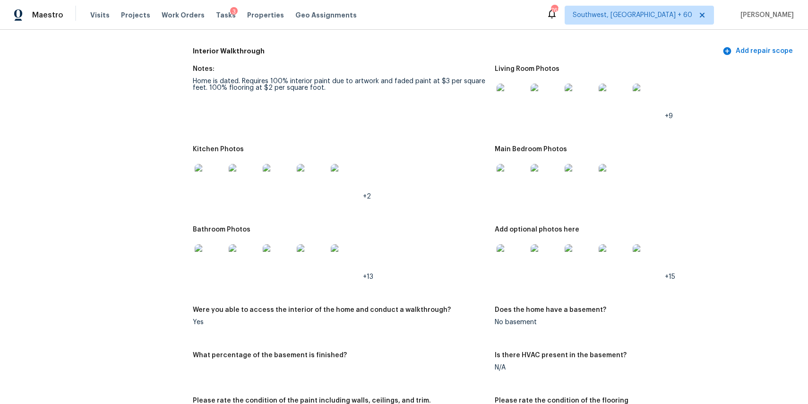
click at [517, 270] on img at bounding box center [512, 259] width 30 height 30
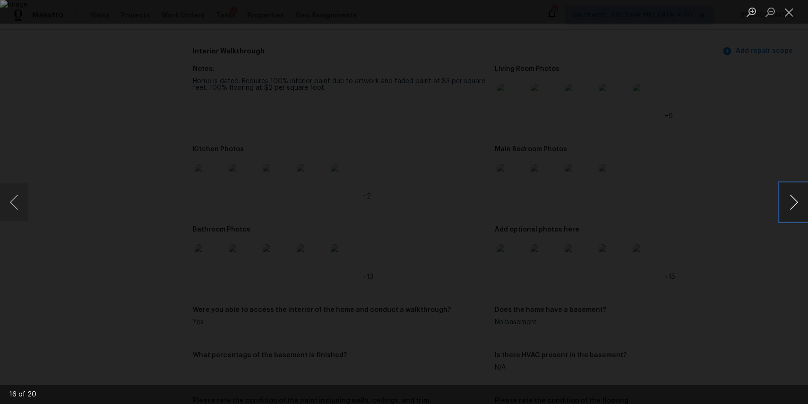
click at [794, 209] on button "Next image" at bounding box center [794, 202] width 28 height 38
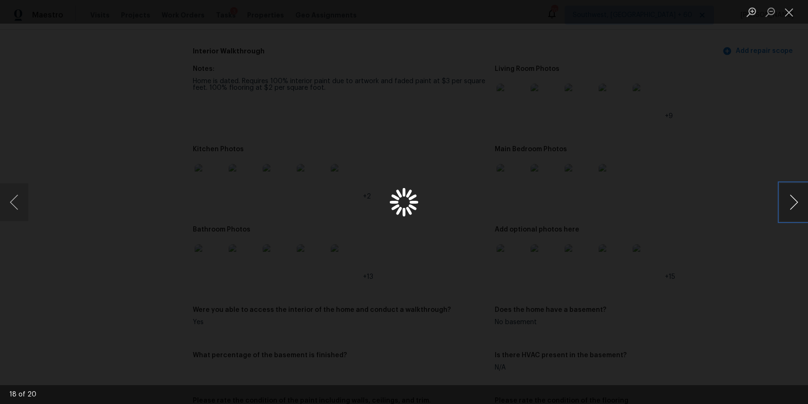
click at [794, 209] on button "Next image" at bounding box center [794, 202] width 28 height 38
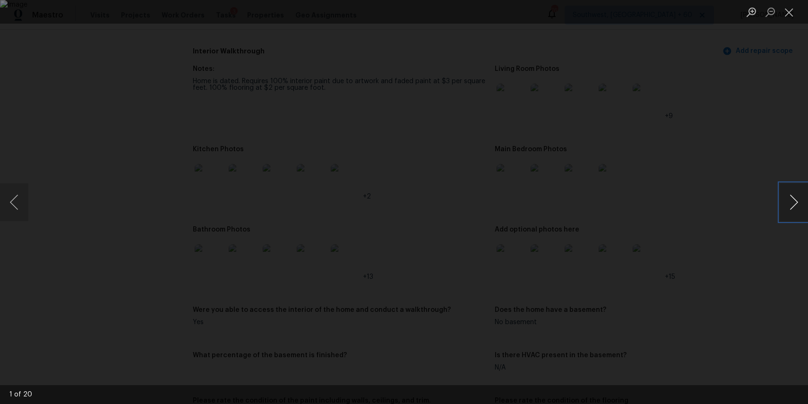
click at [794, 209] on button "Next image" at bounding box center [794, 202] width 28 height 38
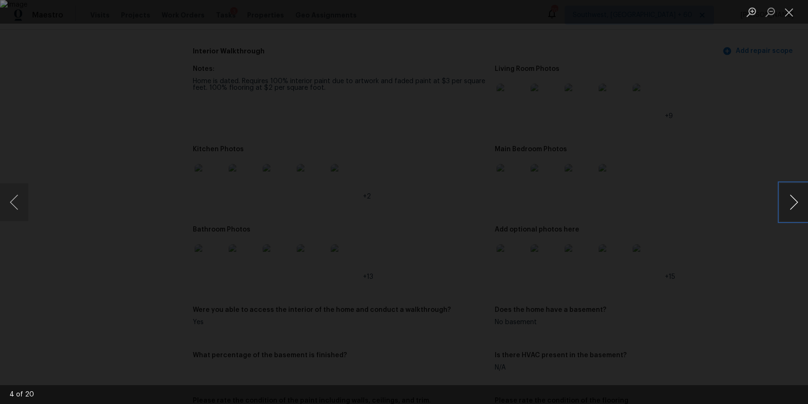
click at [794, 209] on button "Next image" at bounding box center [794, 202] width 28 height 38
click at [726, 173] on div "Lightbox" at bounding box center [404, 202] width 808 height 404
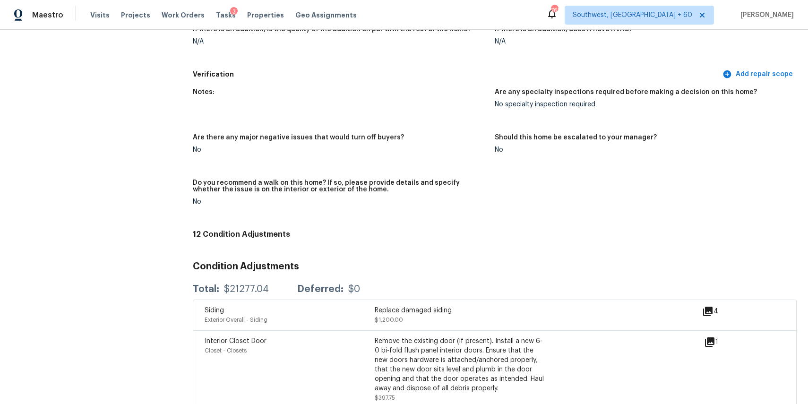
scroll to position [1840, 0]
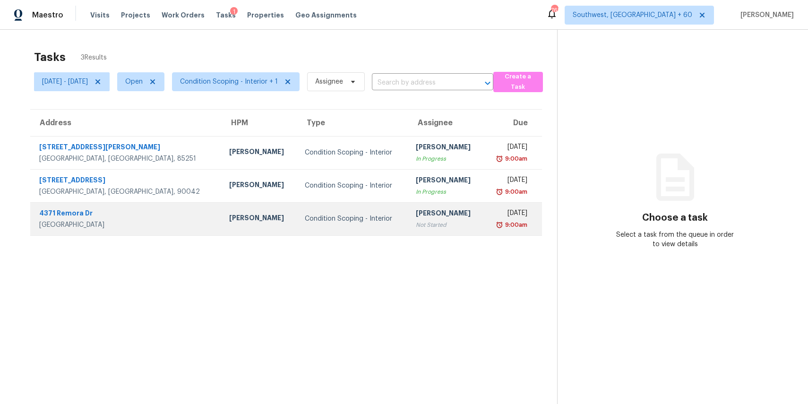
click at [416, 218] on div "[PERSON_NAME]" at bounding box center [446, 214] width 61 height 12
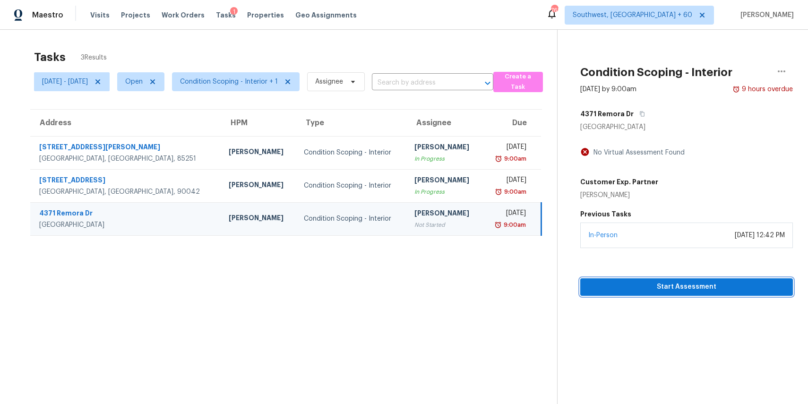
click at [683, 290] on span "Start Assessment" at bounding box center [687, 287] width 198 height 12
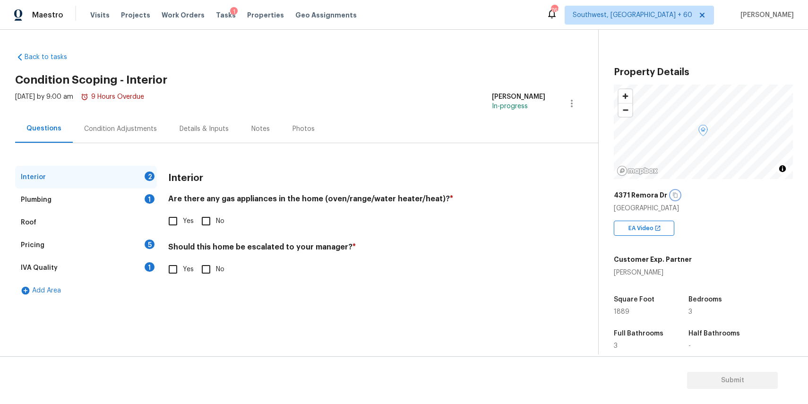
click at [674, 194] on icon "button" at bounding box center [676, 195] width 5 height 5
click at [673, 191] on button "button" at bounding box center [675, 195] width 9 height 9
click at [673, 193] on icon "button" at bounding box center [676, 195] width 6 height 6
click at [134, 125] on div "Condition Adjustments" at bounding box center [120, 128] width 73 height 9
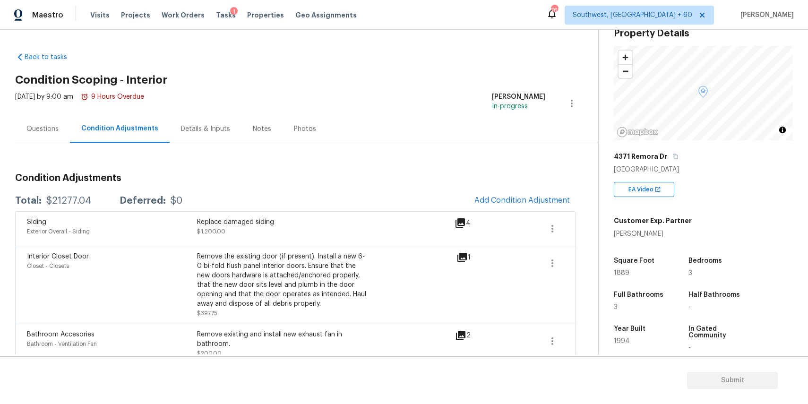
scroll to position [54, 0]
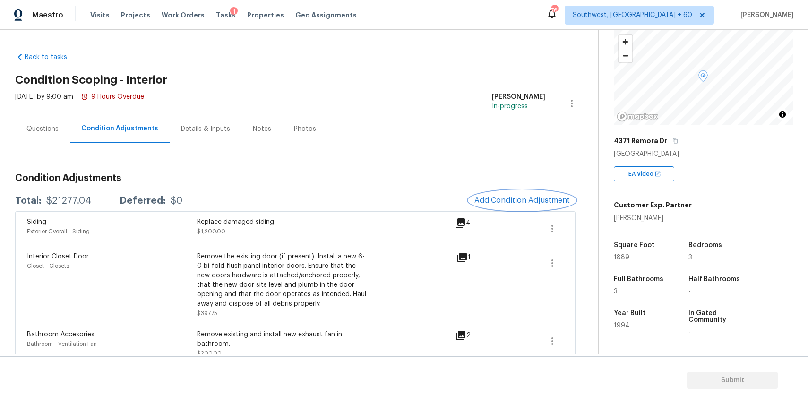
click at [557, 205] on span "Add Condition Adjustment" at bounding box center [522, 200] width 95 height 9
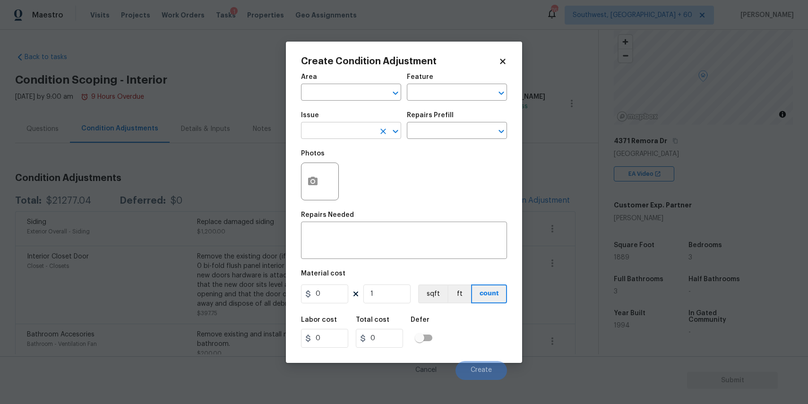
click at [345, 133] on input "text" at bounding box center [338, 131] width 74 height 15
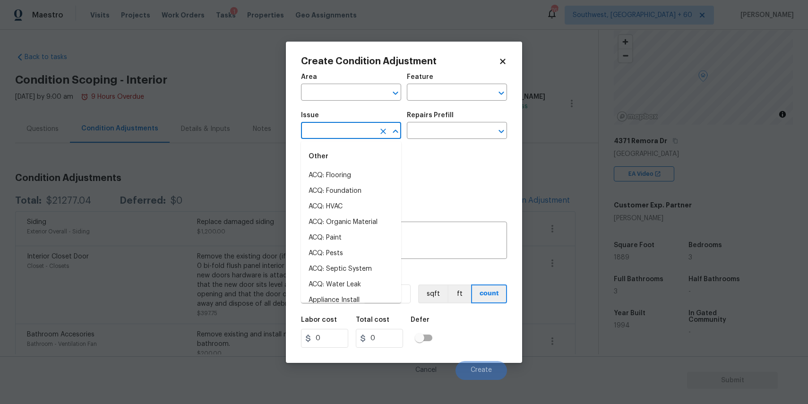
type input "o"
type input "d"
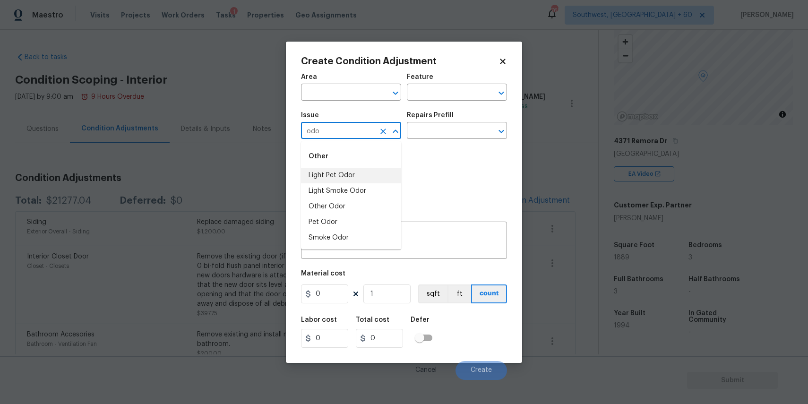
click at [376, 181] on li "Light Pet Odor" at bounding box center [351, 176] width 100 height 16
type input "Light Pet Odor"
click at [451, 122] on div "Repairs Prefill" at bounding box center [457, 118] width 100 height 12
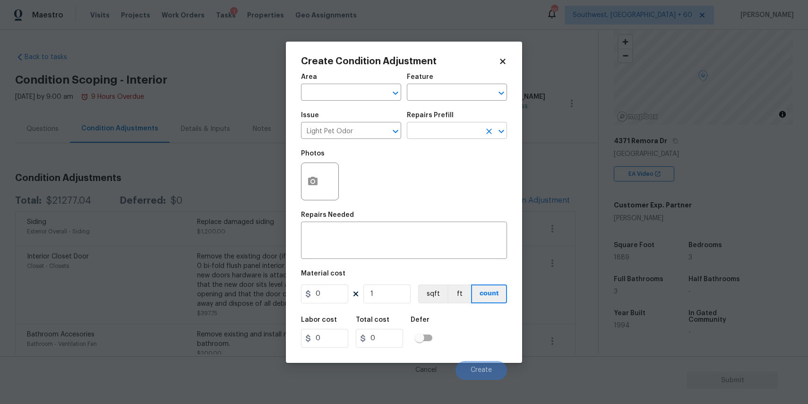
click at [460, 135] on input "text" at bounding box center [444, 131] width 74 height 15
click at [460, 156] on li "Acquisition Scope: 1-2 pets present $575.00" at bounding box center [457, 158] width 100 height 26
type textarea "Acquisition Scope: 1-2 pets present"
type input "575"
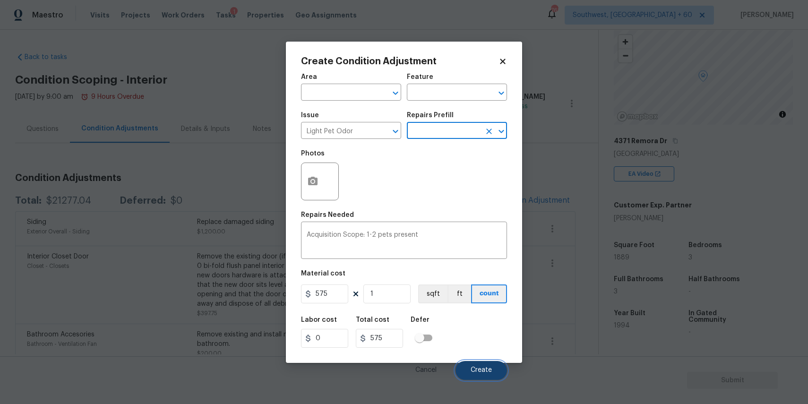
click at [479, 367] on span "Create" at bounding box center [481, 370] width 21 height 7
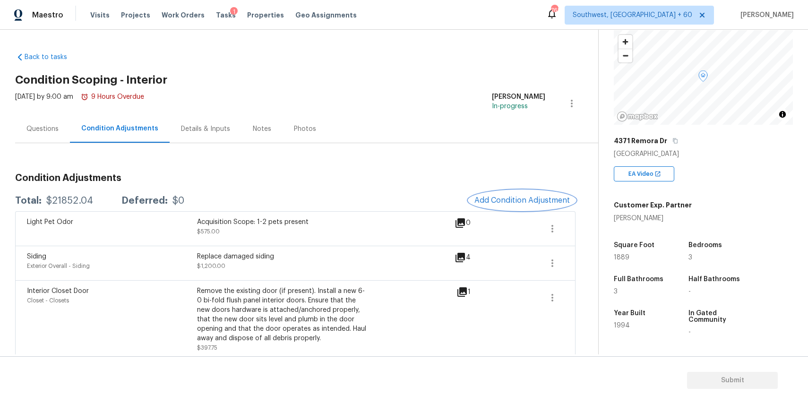
click at [519, 199] on span "Add Condition Adjustment" at bounding box center [522, 200] width 95 height 9
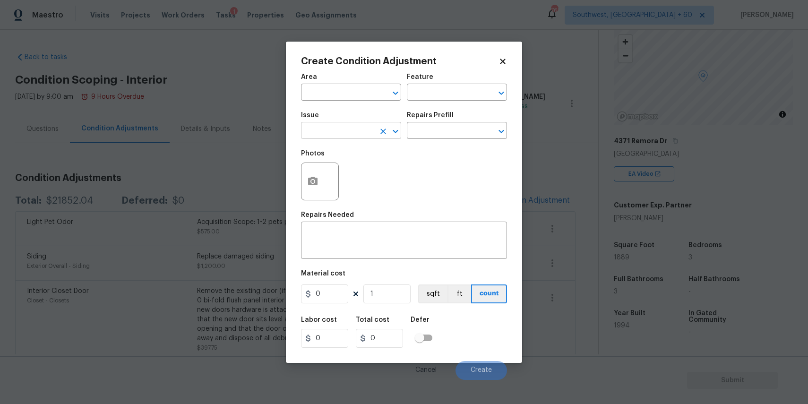
click at [334, 130] on input "text" at bounding box center [338, 131] width 74 height 15
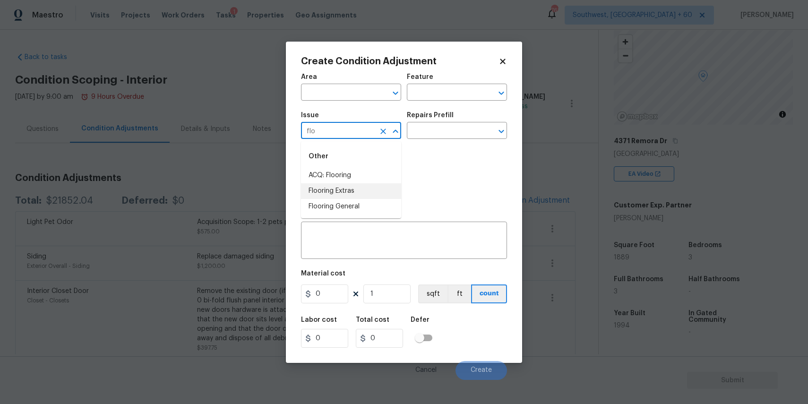
click at [364, 184] on li "Flooring Extras" at bounding box center [351, 191] width 100 height 16
type input "Flooring Extras"
click at [388, 134] on button "Clear" at bounding box center [383, 131] width 13 height 13
click at [351, 132] on input "text" at bounding box center [338, 131] width 74 height 15
click at [349, 169] on li "ACQ: Flooring" at bounding box center [351, 176] width 100 height 16
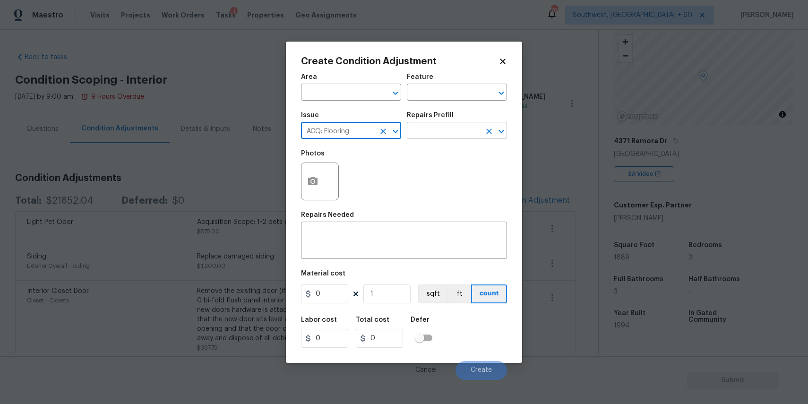
type input "ACQ: Flooring"
click at [446, 126] on input "text" at bounding box center [444, 131] width 74 height 15
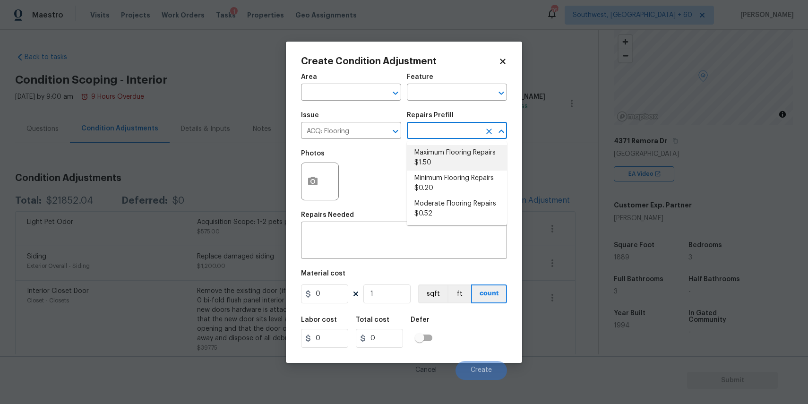
click at [469, 158] on li "Maximum Flooring Repairs $1.50" at bounding box center [457, 158] width 100 height 26
type input "Acquisition"
type textarea "Acquisition Scope: Maximum flooring repairs"
type input "1.5"
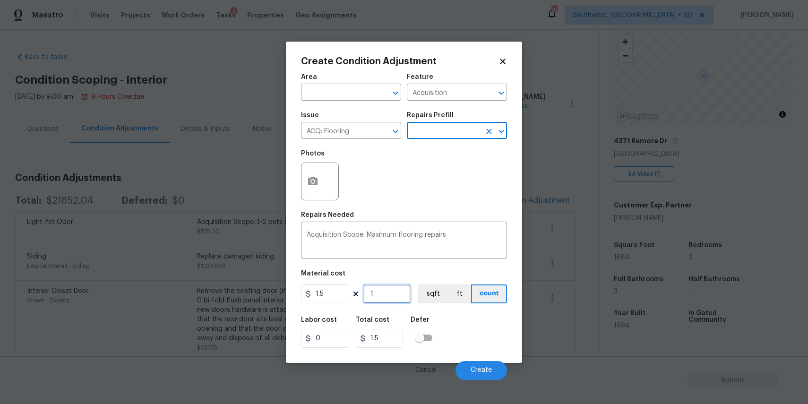
click at [405, 287] on input "1" at bounding box center [386, 294] width 47 height 19
type input "18"
type input "27"
type input "188"
type input "282"
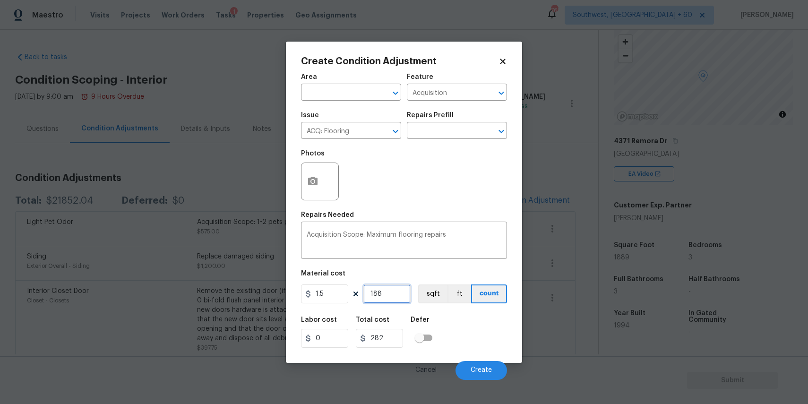
type input "1889"
type input "2833.5"
type input "1889"
click at [314, 173] on button "button" at bounding box center [313, 181] width 23 height 37
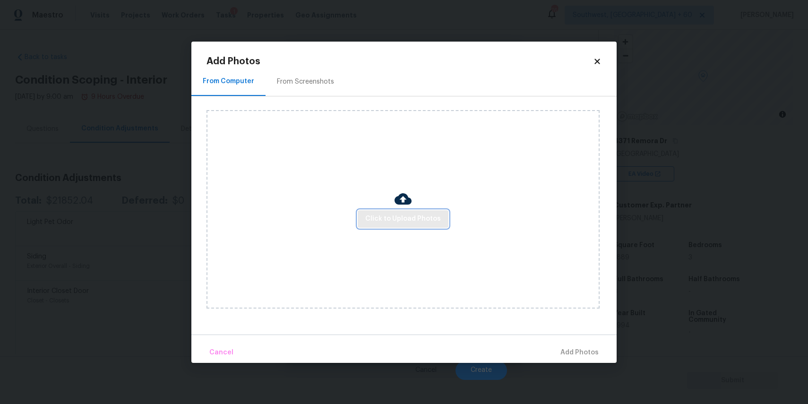
click at [387, 213] on span "Click to Upload Photos" at bounding box center [403, 219] width 76 height 12
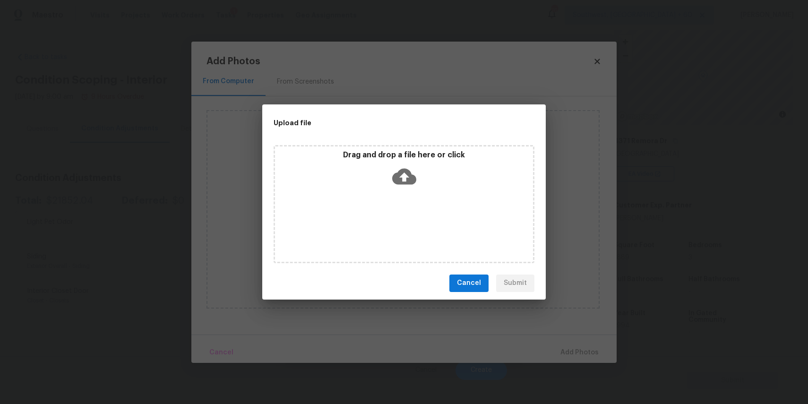
click at [387, 213] on div "Drag and drop a file here or click" at bounding box center [404, 204] width 261 height 118
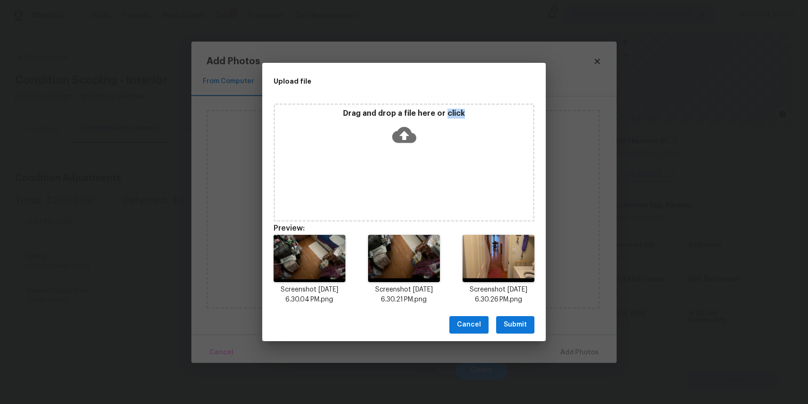
click at [381, 221] on div "Drag and drop a file here or click" at bounding box center [404, 163] width 261 height 118
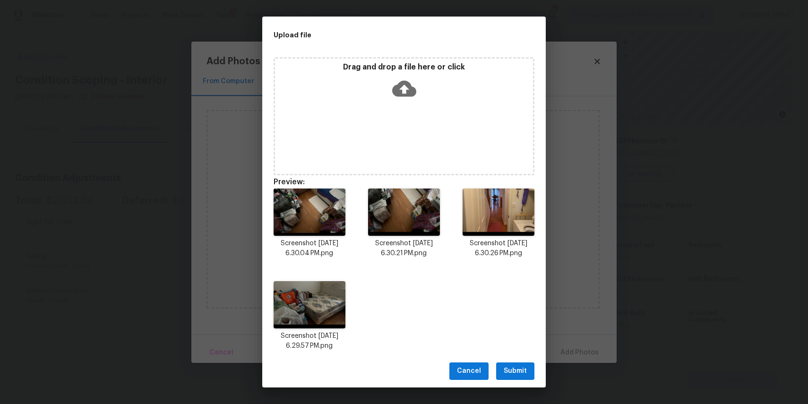
click at [525, 377] on button "Submit" at bounding box center [515, 371] width 38 height 17
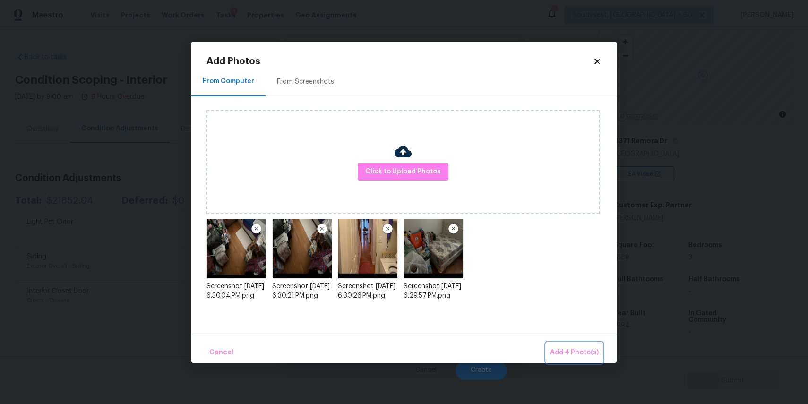
click at [572, 350] on span "Add 4 Photo(s)" at bounding box center [574, 353] width 49 height 12
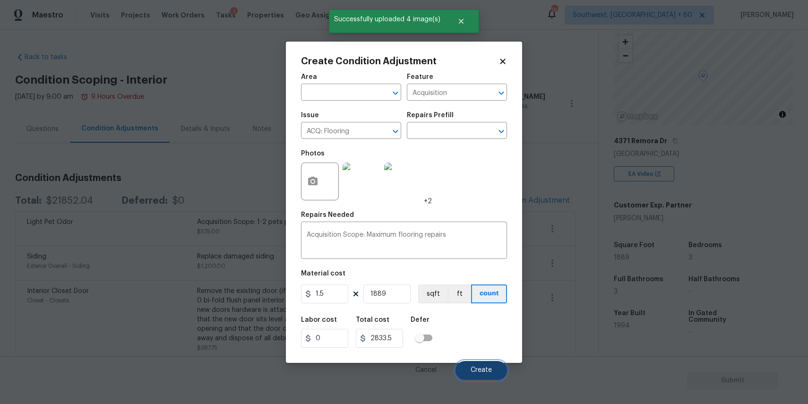
click at [468, 363] on button "Create" at bounding box center [482, 370] width 52 height 19
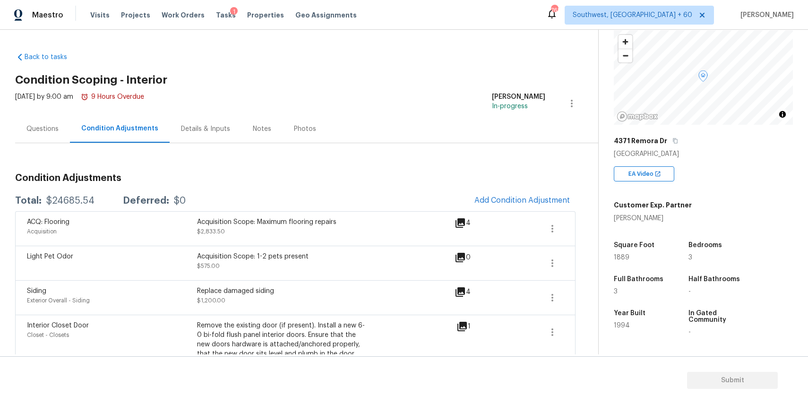
click at [40, 124] on div "Questions" at bounding box center [42, 128] width 32 height 9
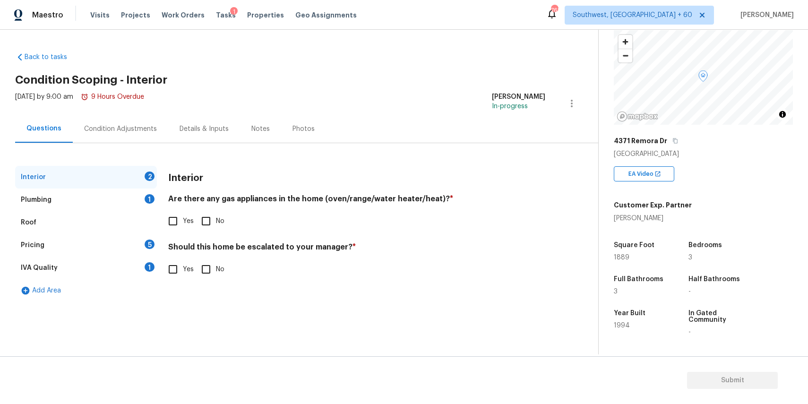
click at [129, 143] on div "Questions Condition Adjustments Details & Inputs Notes Photos" at bounding box center [306, 129] width 583 height 28
click at [121, 126] on div "Condition Adjustments" at bounding box center [120, 128] width 73 height 9
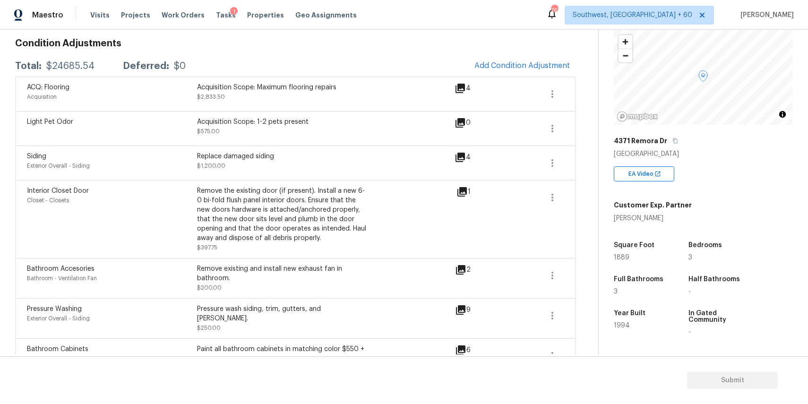
scroll to position [130, 0]
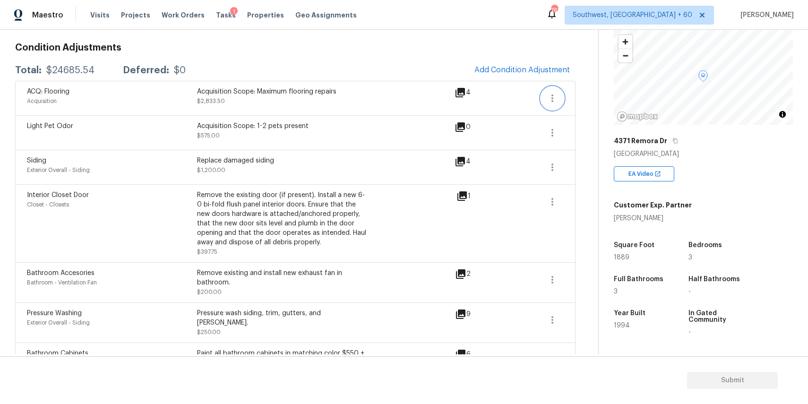
click at [554, 103] on icon "button" at bounding box center [552, 98] width 11 height 11
click at [593, 103] on link "Edit" at bounding box center [606, 96] width 80 height 14
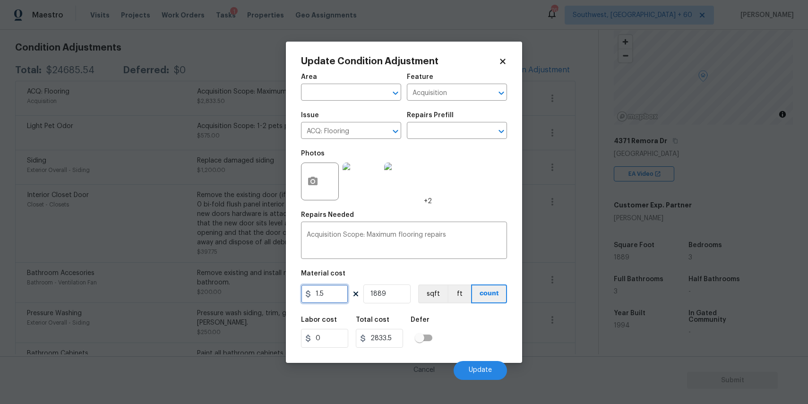
click at [327, 291] on input "1.5" at bounding box center [324, 294] width 47 height 19
type input "2"
type input "3778"
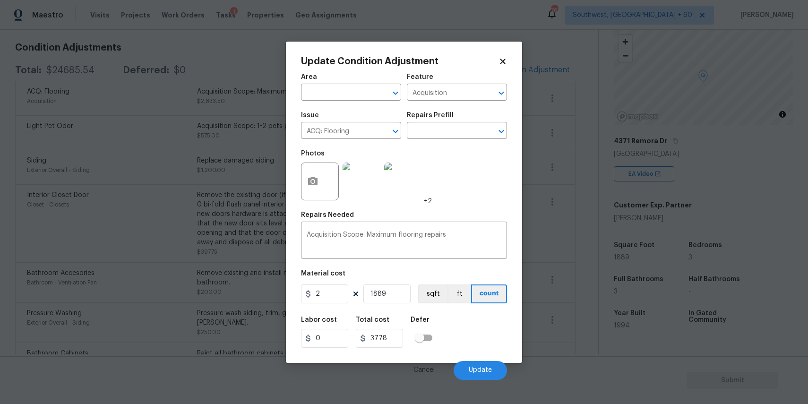
click at [465, 334] on div "Labor cost 0 Total cost 3778 Defer" at bounding box center [404, 332] width 206 height 43
click at [483, 365] on button "Update" at bounding box center [480, 370] width 53 height 19
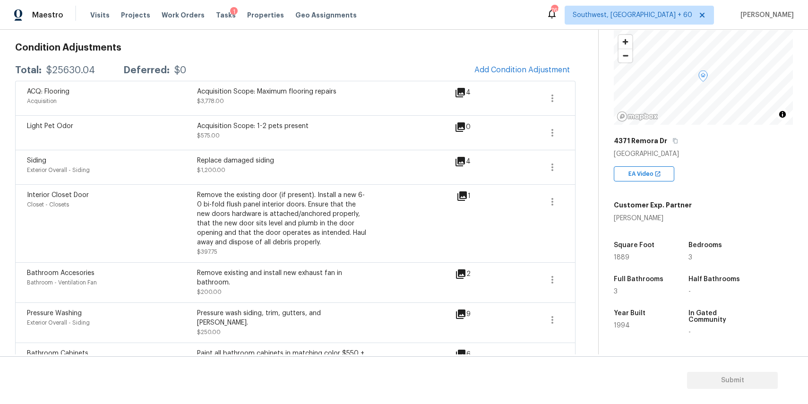
scroll to position [0, 0]
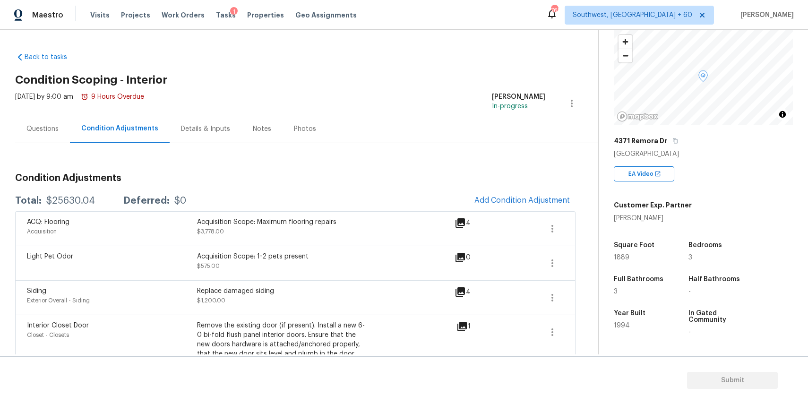
click at [58, 122] on div "Questions" at bounding box center [42, 129] width 55 height 28
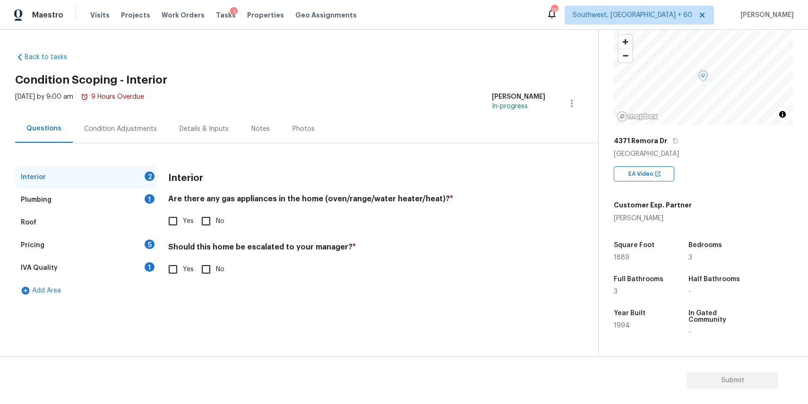
click at [130, 138] on div "Condition Adjustments" at bounding box center [120, 129] width 95 height 28
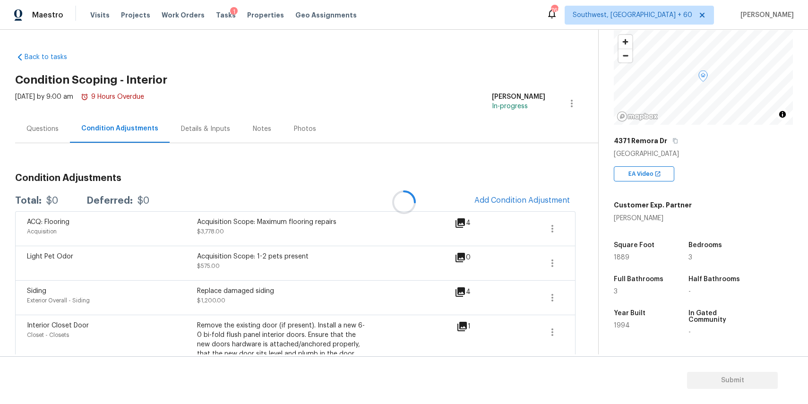
click at [40, 136] on div "Questions" at bounding box center [42, 129] width 55 height 28
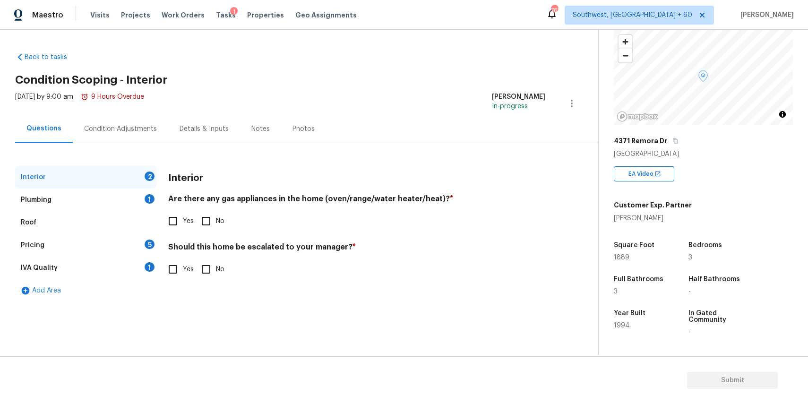
scroll to position [133, 0]
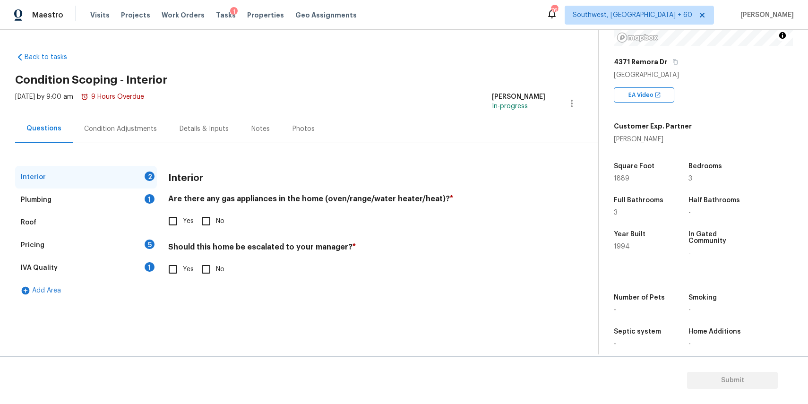
click at [180, 223] on input "Yes" at bounding box center [173, 221] width 20 height 20
checkbox input "true"
click at [211, 269] on input "No" at bounding box center [206, 269] width 20 height 20
checkbox input "true"
click at [145, 205] on div "Plumbing 1" at bounding box center [86, 200] width 142 height 23
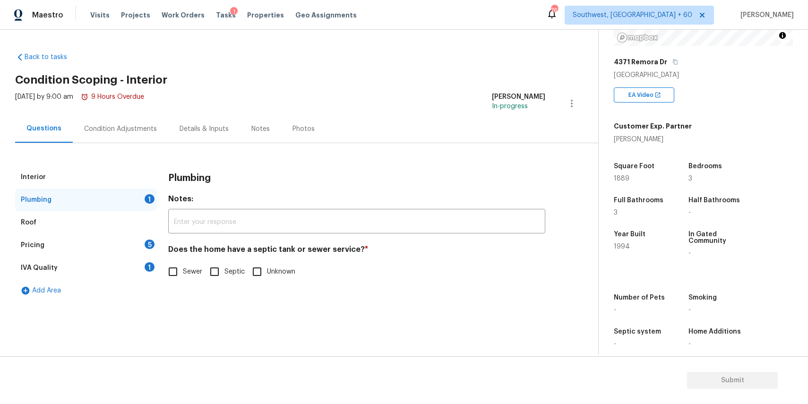
click at [164, 276] on input "Sewer" at bounding box center [173, 272] width 20 height 20
checkbox input "true"
click at [135, 243] on div "Pricing 5" at bounding box center [86, 245] width 142 height 23
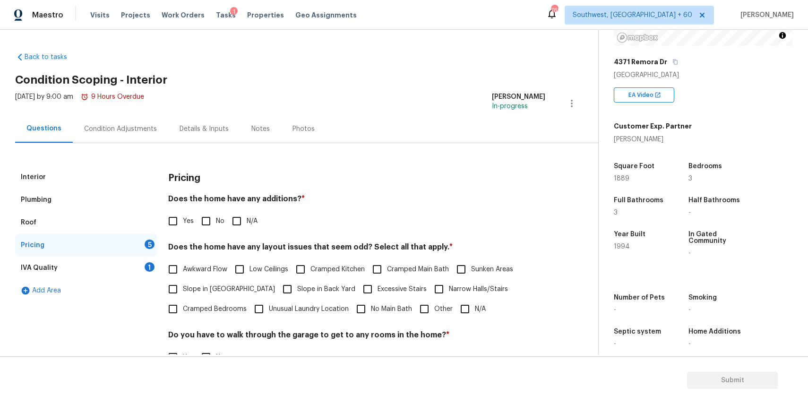
click at [238, 208] on div "Does the home have any additions? * Yes No N/A" at bounding box center [356, 212] width 377 height 37
click at [239, 221] on input "N/A" at bounding box center [237, 221] width 20 height 20
checkbox input "true"
click at [464, 314] on input "N/A" at bounding box center [465, 309] width 20 height 20
checkbox input "true"
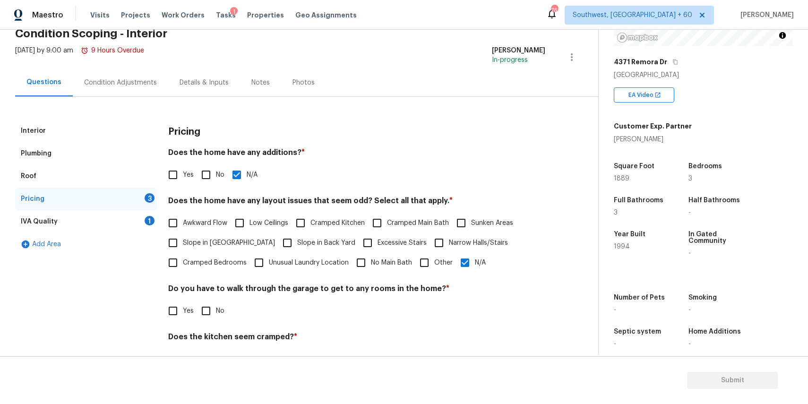
scroll to position [73, 0]
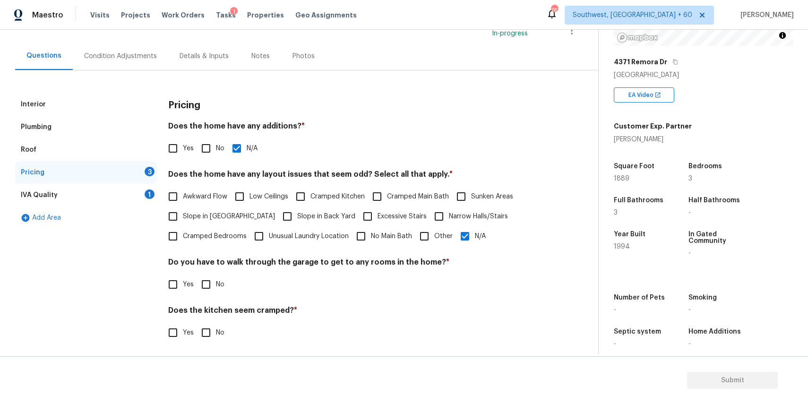
click at [205, 282] on input "No" at bounding box center [206, 285] width 20 height 20
checkbox input "true"
click at [214, 338] on input "No" at bounding box center [206, 334] width 20 height 20
checkbox input "true"
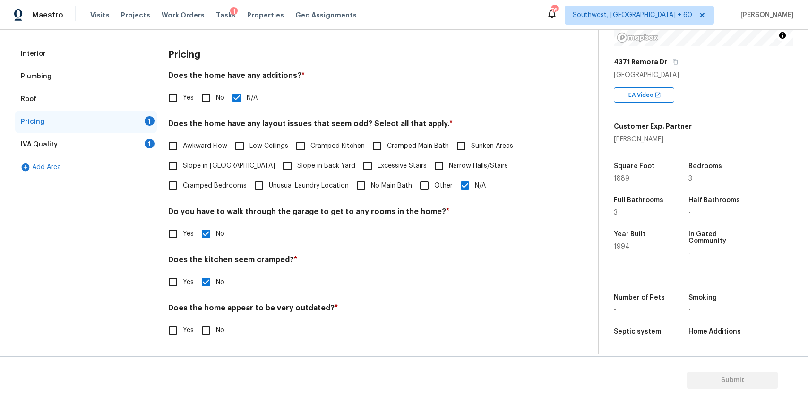
click at [202, 323] on input "No" at bounding box center [206, 330] width 20 height 20
checkbox input "true"
click at [147, 144] on div "1" at bounding box center [150, 143] width 10 height 9
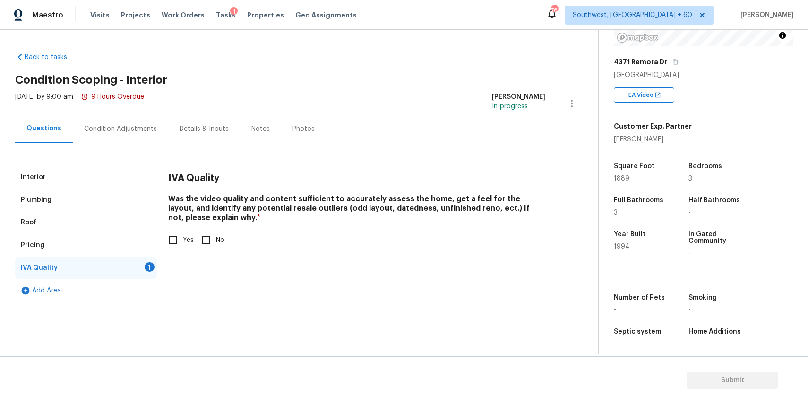
click at [182, 238] on input "Yes" at bounding box center [173, 240] width 20 height 20
checkbox input "true"
click at [125, 139] on div "Condition Adjustments" at bounding box center [120, 129] width 95 height 28
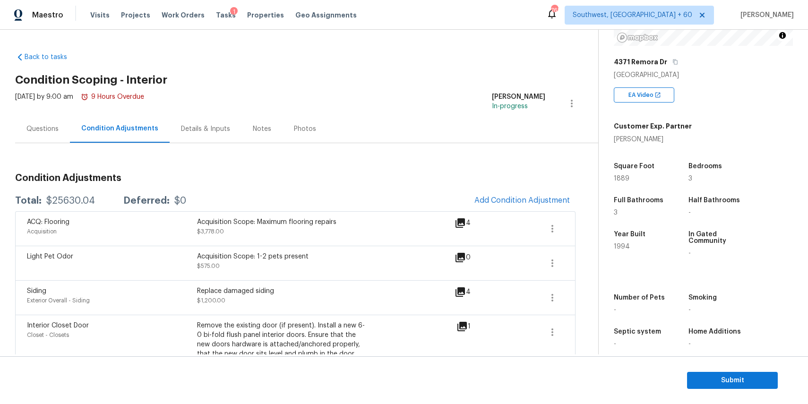
click at [63, 197] on div "$25630.04" at bounding box center [70, 200] width 49 height 9
copy div "$25630.04"
click at [31, 120] on div "Questions" at bounding box center [42, 129] width 55 height 28
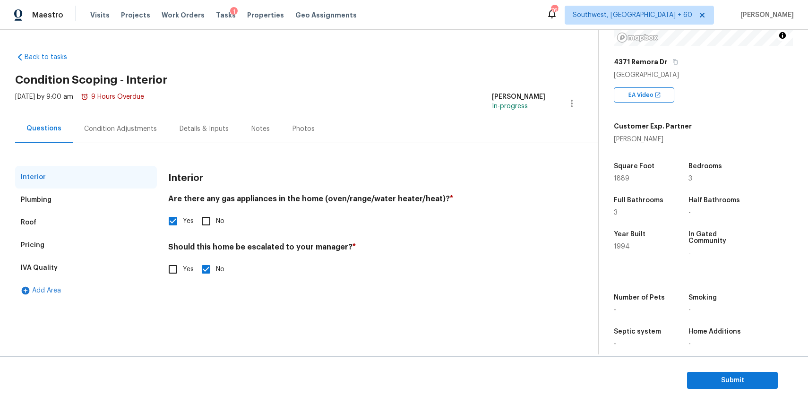
click at [758, 390] on section "Submit" at bounding box center [404, 380] width 808 height 48
click at [736, 388] on button "Submit" at bounding box center [732, 380] width 91 height 17
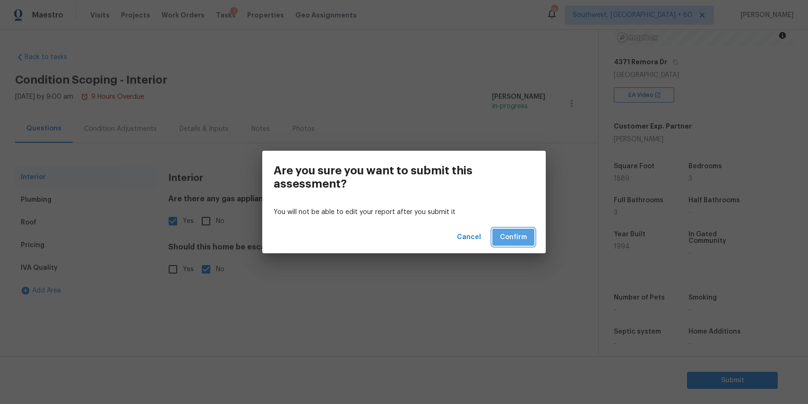
click at [504, 234] on span "Confirm" at bounding box center [513, 238] width 27 height 12
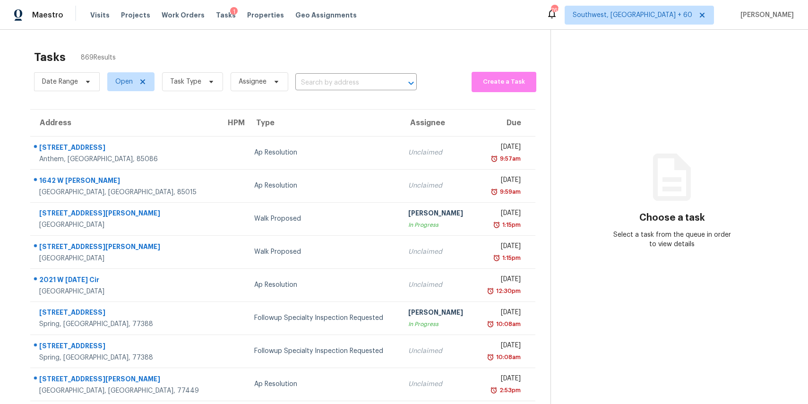
click at [223, 86] on span "Assignee" at bounding box center [255, 81] width 65 height 25
click at [208, 83] on icon at bounding box center [212, 82] width 8 height 8
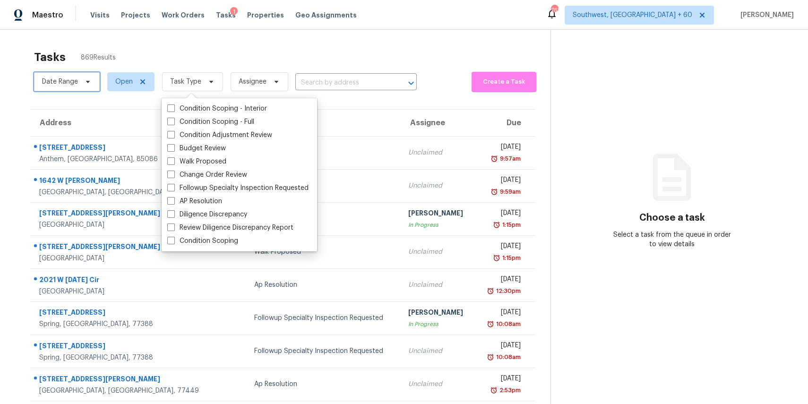
click at [81, 79] on span at bounding box center [86, 82] width 10 height 8
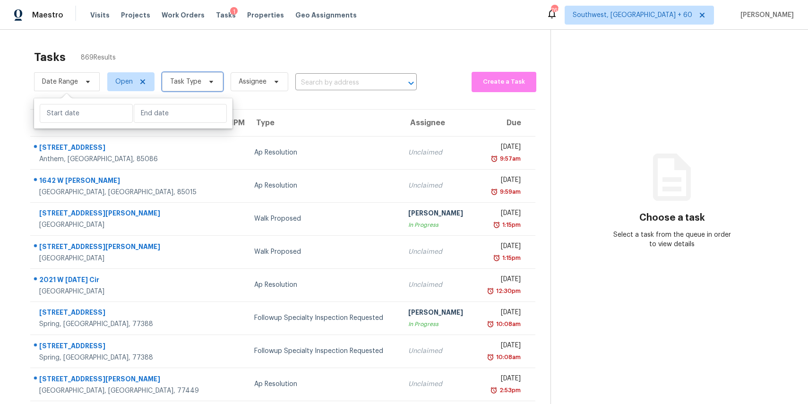
click at [201, 82] on span "Task Type" at bounding box center [192, 81] width 61 height 19
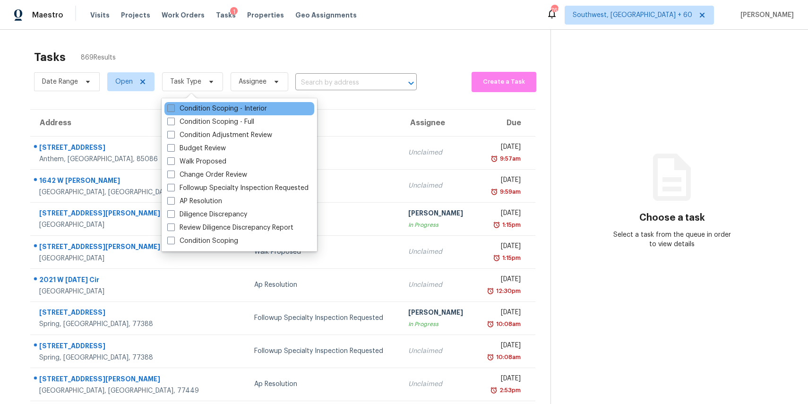
click at [249, 113] on label "Condition Scoping - Interior" at bounding box center [217, 108] width 100 height 9
click at [173, 110] on input "Condition Scoping - Interior" at bounding box center [170, 107] width 6 height 6
checkbox input "true"
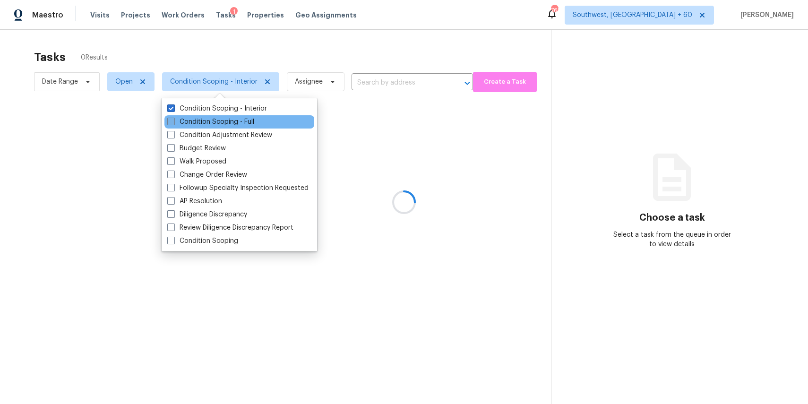
click at [248, 119] on label "Condition Scoping - Full" at bounding box center [210, 121] width 87 height 9
click at [173, 119] on input "Condition Scoping - Full" at bounding box center [170, 120] width 6 height 6
checkbox input "true"
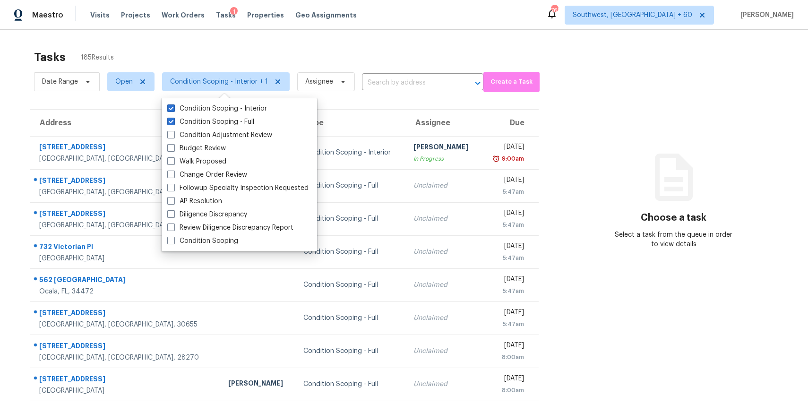
click at [271, 38] on div "Tasks 185 Results Date Range Open Condition Scoping - Interior + 1 Assignee ​ C…" at bounding box center [404, 261] width 808 height 463
